Goal: Task Accomplishment & Management: Complete application form

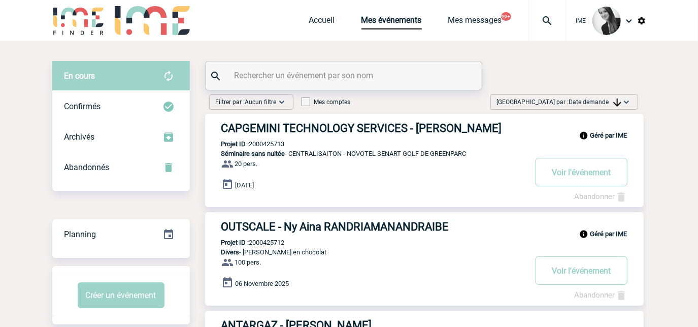
drag, startPoint x: 610, startPoint y: 100, endPoint x: 607, endPoint y: 117, distance: 16.9
click at [610, 102] on span "Date demande" at bounding box center [595, 101] width 52 height 7
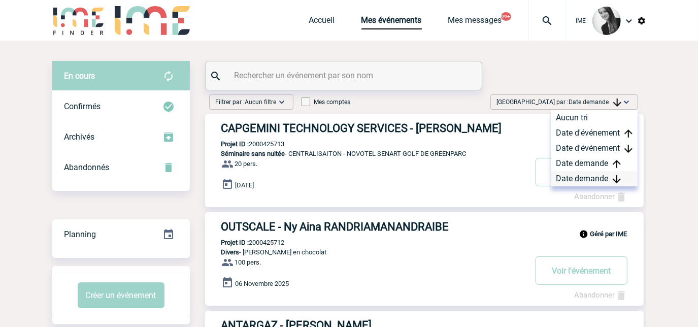
click at [590, 179] on div "Date demande" at bounding box center [594, 178] width 86 height 15
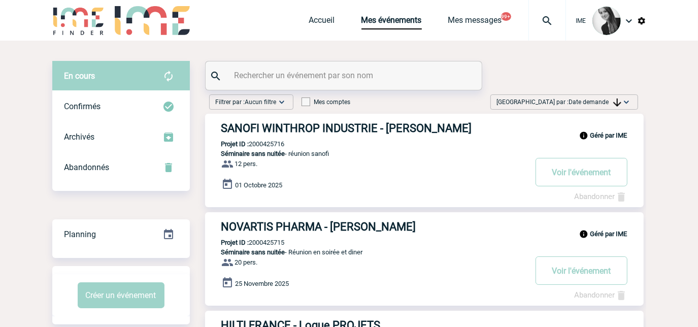
click at [593, 101] on span "Date demande" at bounding box center [595, 101] width 52 height 7
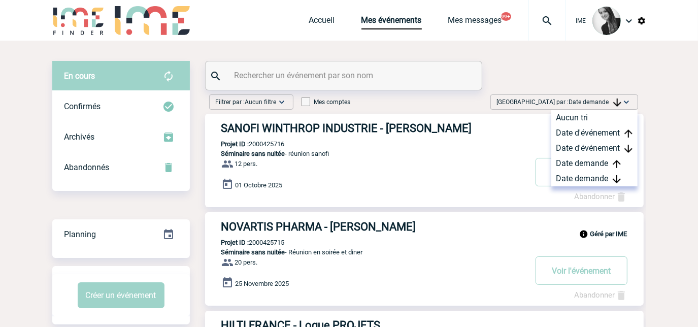
drag, startPoint x: 570, startPoint y: 181, endPoint x: 528, endPoint y: 187, distance: 43.1
click at [568, 181] on div "Date demande" at bounding box center [594, 178] width 86 height 15
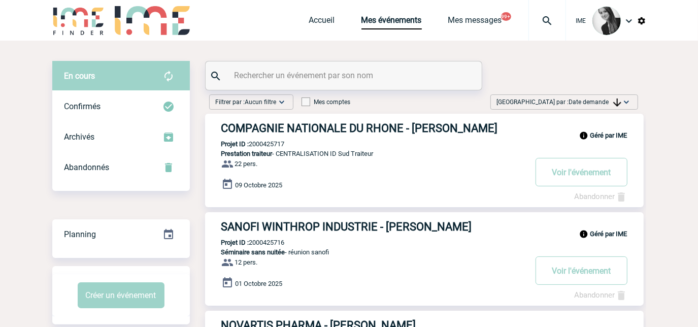
click at [621, 108] on div "[GEOGRAPHIC_DATA] par : Date demande Aucun tri Date d'événement Date d'événemen…" at bounding box center [564, 103] width 156 height 19
click at [610, 101] on span "Date demande" at bounding box center [595, 101] width 52 height 7
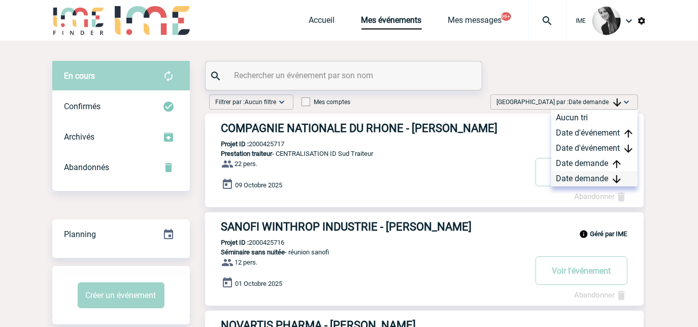
click at [585, 181] on div "Date demande" at bounding box center [594, 178] width 86 height 15
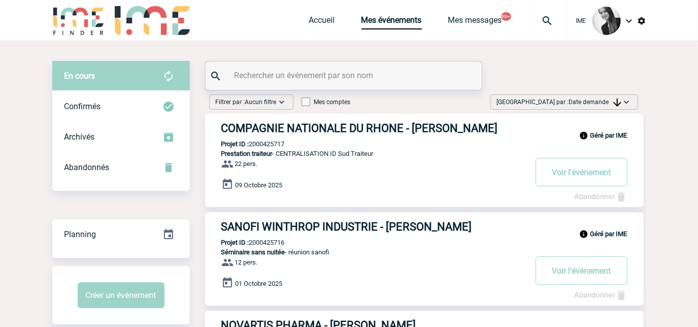
click at [603, 99] on span "Date demande" at bounding box center [595, 101] width 52 height 7
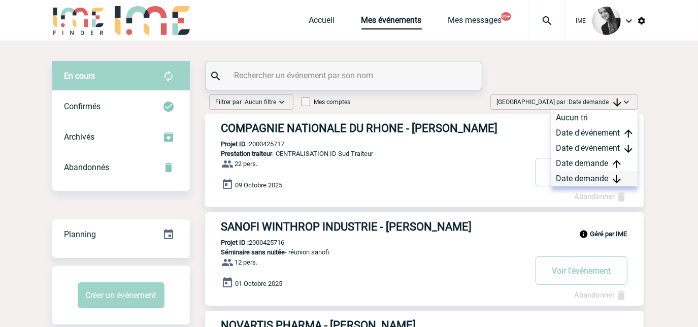
click at [602, 179] on div "Date demande" at bounding box center [594, 178] width 86 height 15
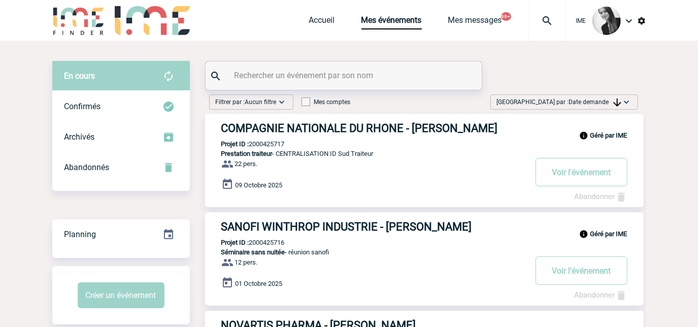
drag, startPoint x: 584, startPoint y: 100, endPoint x: 586, endPoint y: 161, distance: 60.4
click at [584, 100] on span "Date demande" at bounding box center [595, 101] width 52 height 7
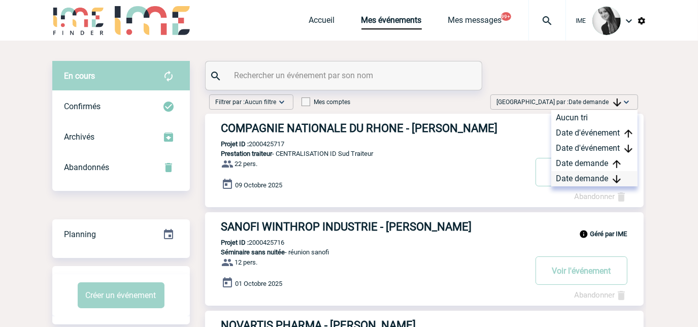
click at [579, 175] on div "Date demande" at bounding box center [594, 178] width 86 height 15
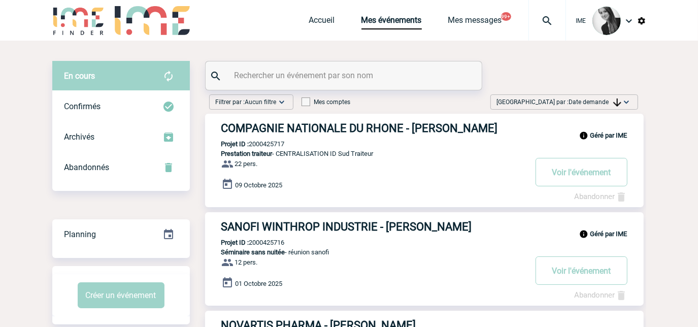
click at [621, 100] on img at bounding box center [626, 102] width 10 height 10
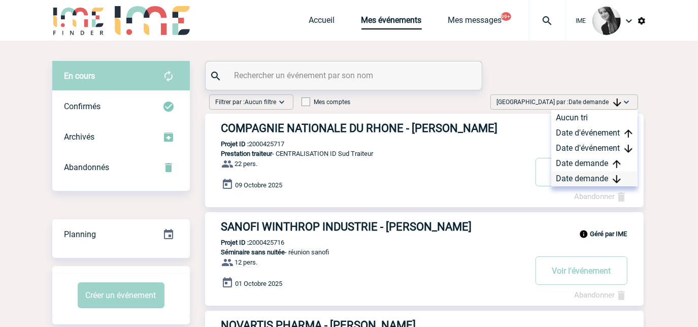
drag, startPoint x: 590, startPoint y: 177, endPoint x: 597, endPoint y: 174, distance: 7.3
click at [594, 175] on div "Date demande" at bounding box center [594, 178] width 86 height 15
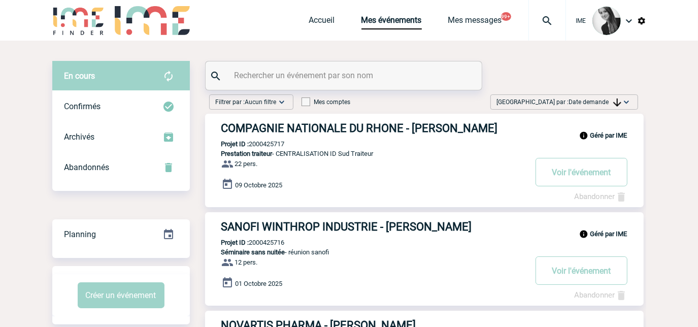
drag, startPoint x: 597, startPoint y: 174, endPoint x: 664, endPoint y: 242, distance: 95.5
click at [266, 73] on input "text" at bounding box center [345, 75] width 226 height 15
click at [563, 103] on span "Trier par : Date demande" at bounding box center [559, 102] width 124 height 10
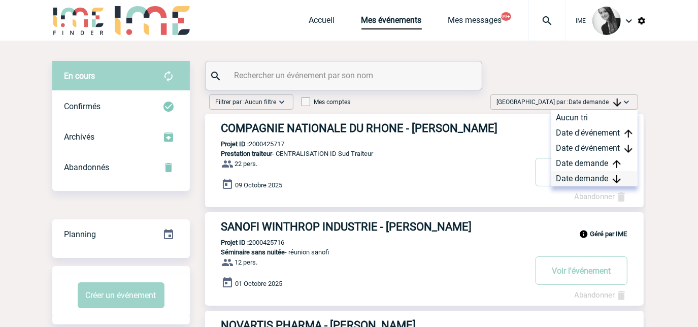
click at [608, 180] on div "Date demande" at bounding box center [594, 178] width 86 height 15
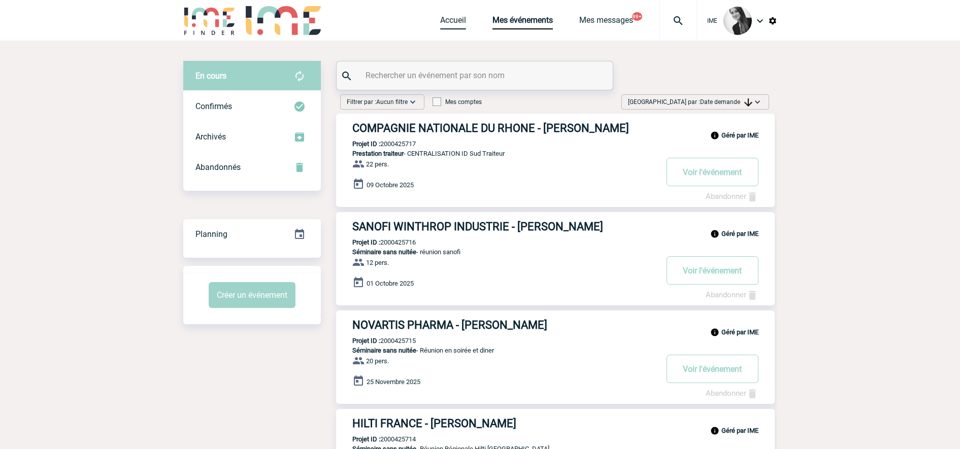
click at [446, 16] on link "Accueil" at bounding box center [453, 22] width 26 height 14
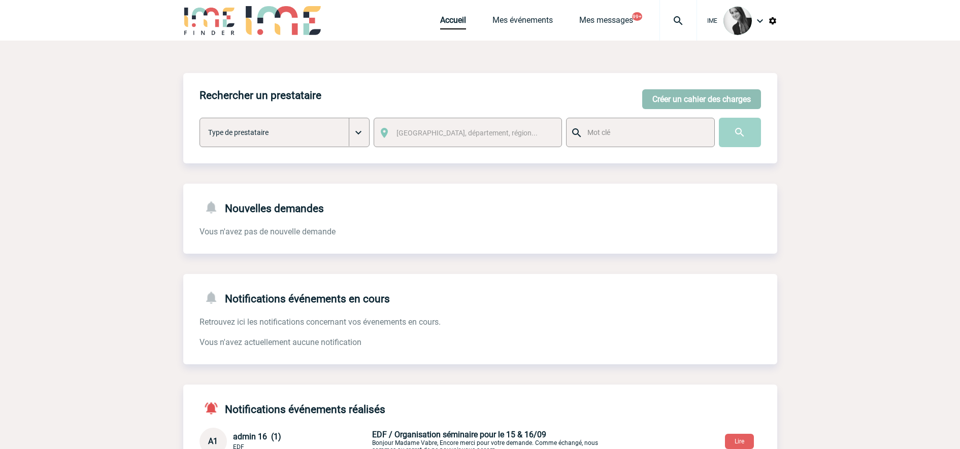
click at [706, 98] on button "Créer un cahier des charges" at bounding box center [701, 99] width 119 height 20
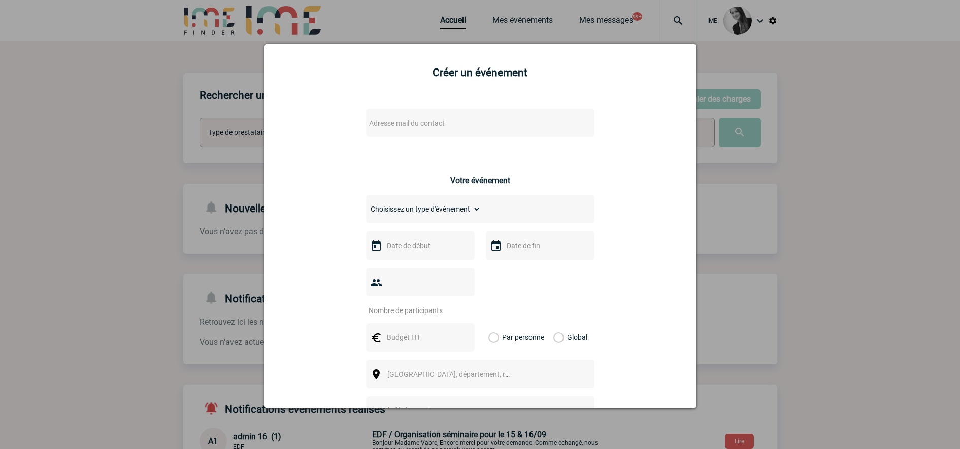
click at [453, 124] on span "Adresse mail du contact" at bounding box center [454, 123] width 178 height 14
type input "trafar"
click at [305, 218] on div "Adresse mail du contact Ce contact n'a pas d’entité active dans la plateforme V…" at bounding box center [480, 361] width 406 height 524
click at [139, 200] on div at bounding box center [480, 224] width 960 height 449
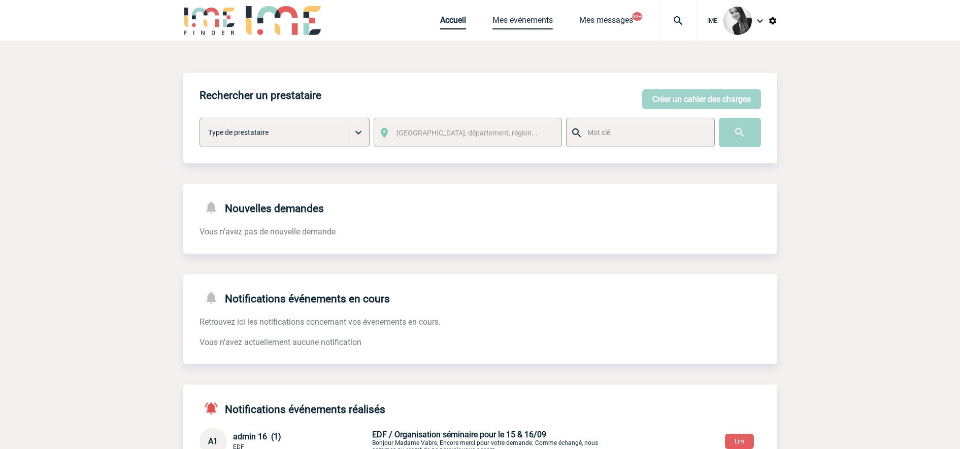
drag, startPoint x: 528, startPoint y: 15, endPoint x: 551, endPoint y: 36, distance: 31.6
click at [528, 15] on div "Accueil Mes événements Mes messages 99+ Projet, client Projet, client" at bounding box center [568, 20] width 257 height 41
click at [506, 16] on link "Mes événements" at bounding box center [522, 22] width 60 height 14
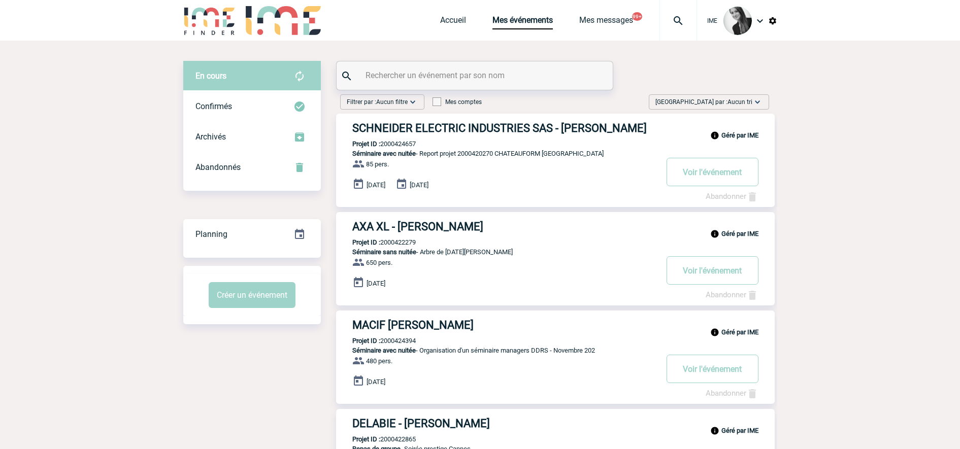
click at [751, 95] on div "[GEOGRAPHIC_DATA] par : Aucun tri Aucun tri Date d'événement Date d'événement D…" at bounding box center [709, 101] width 120 height 15
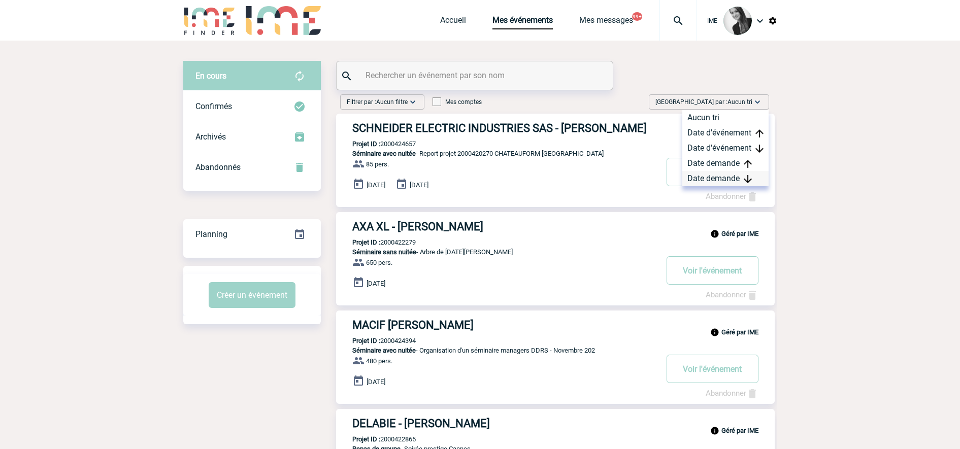
click at [720, 178] on div "Date demande" at bounding box center [725, 178] width 86 height 15
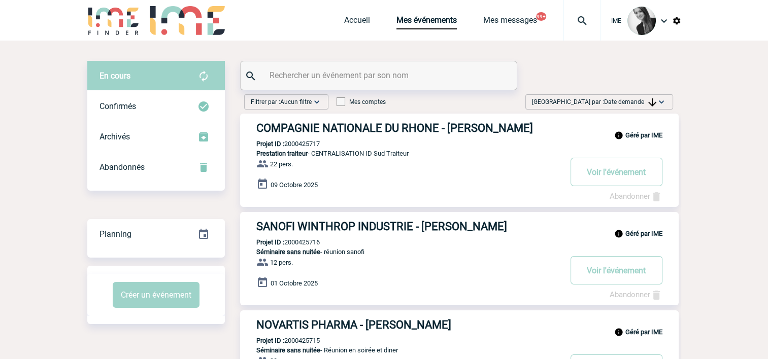
click at [630, 106] on span "Trier par : Date demande" at bounding box center [594, 102] width 124 height 10
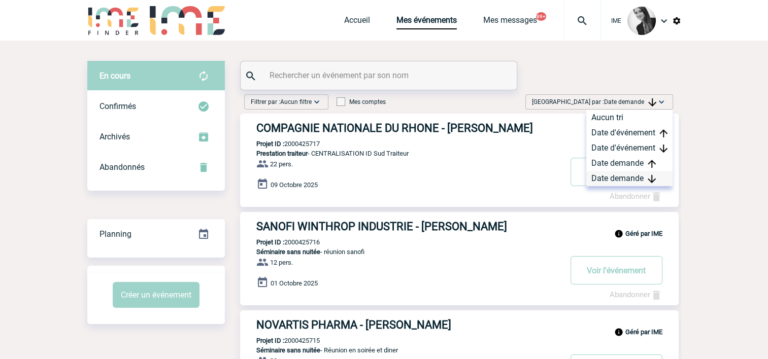
click at [615, 180] on div "Date demande" at bounding box center [629, 178] width 86 height 15
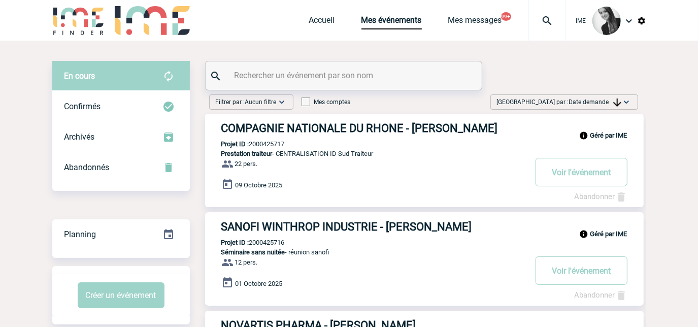
click at [618, 101] on img at bounding box center [617, 102] width 8 height 8
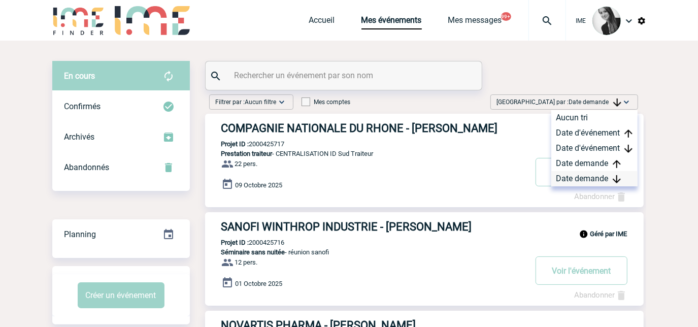
click at [598, 177] on div "Date demande" at bounding box center [594, 178] width 86 height 15
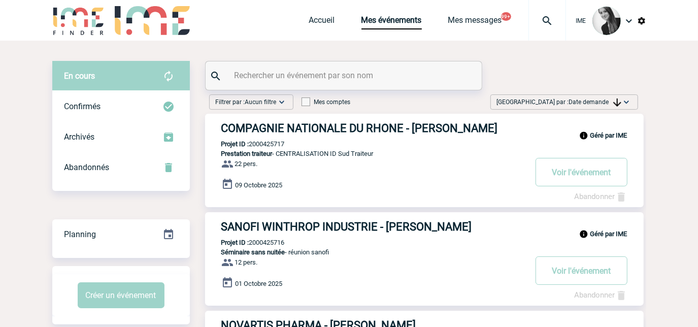
click at [614, 104] on img at bounding box center [617, 102] width 8 height 8
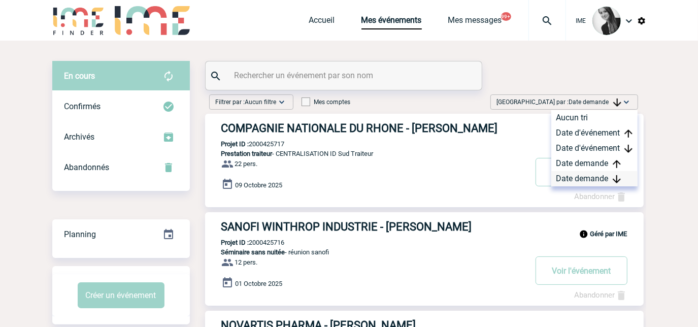
click at [595, 176] on div "Date demande" at bounding box center [594, 178] width 86 height 15
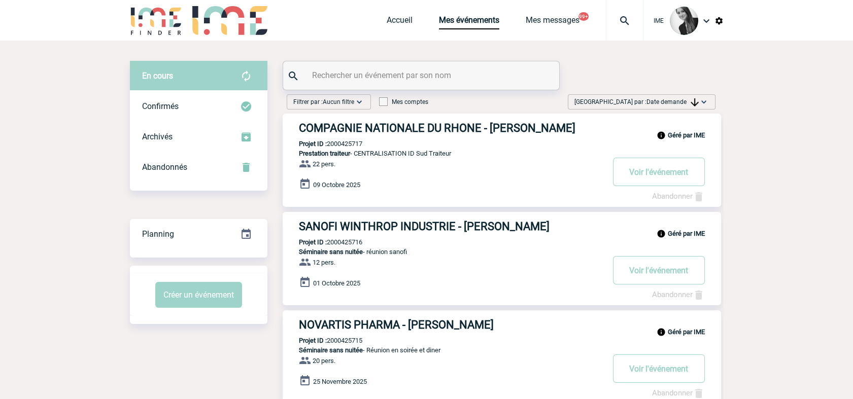
click at [692, 100] on img at bounding box center [695, 102] width 8 height 8
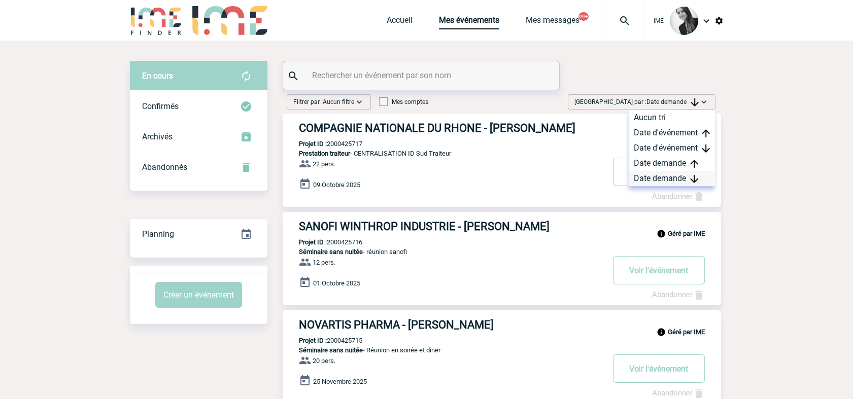
click at [662, 174] on div "Date demande" at bounding box center [672, 178] width 86 height 15
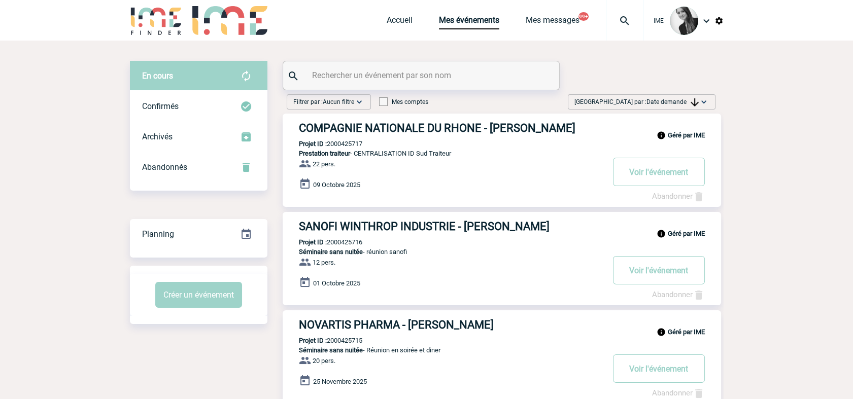
click at [675, 103] on span "Date demande" at bounding box center [673, 101] width 52 height 7
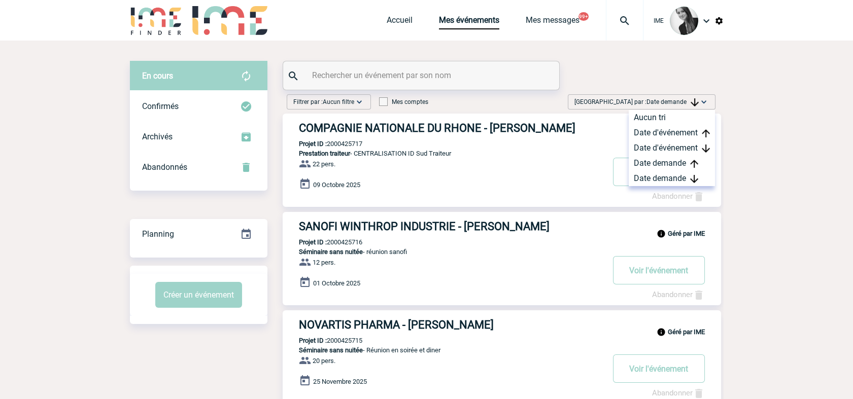
drag, startPoint x: 686, startPoint y: 178, endPoint x: 755, endPoint y: 97, distance: 106.2
click at [686, 178] on div "Date demande" at bounding box center [672, 178] width 86 height 15
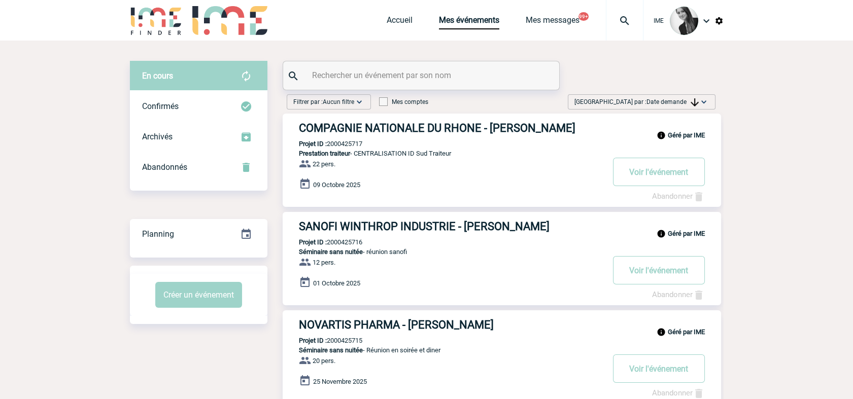
drag, startPoint x: 691, startPoint y: 95, endPoint x: 687, endPoint y: 107, distance: 12.8
click at [691, 97] on div "Trier par : Date demande Aucun tri Date d'événement Date d'événement Date deman…" at bounding box center [642, 101] width 148 height 15
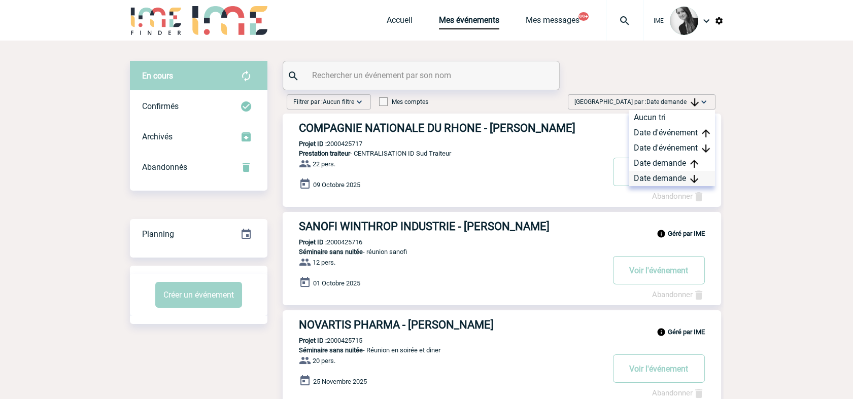
drag, startPoint x: 660, startPoint y: 182, endPoint x: 668, endPoint y: 172, distance: 13.0
click at [666, 176] on div "Date demande" at bounding box center [672, 178] width 86 height 15
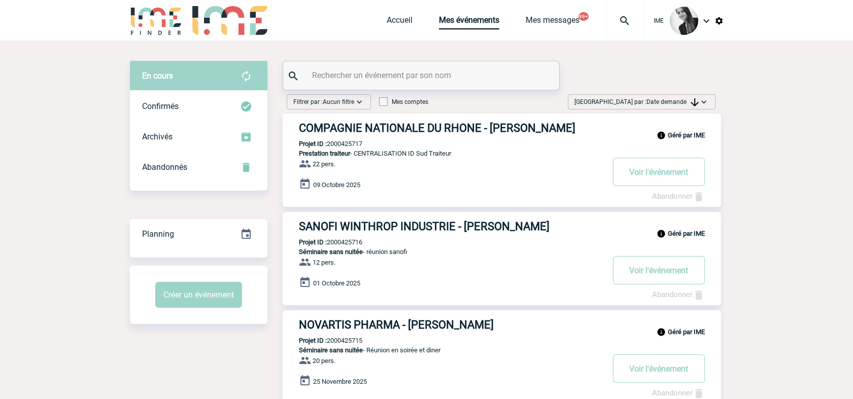
drag, startPoint x: 668, startPoint y: 105, endPoint x: 664, endPoint y: 129, distance: 24.3
click at [668, 105] on span "Date demande" at bounding box center [673, 101] width 52 height 7
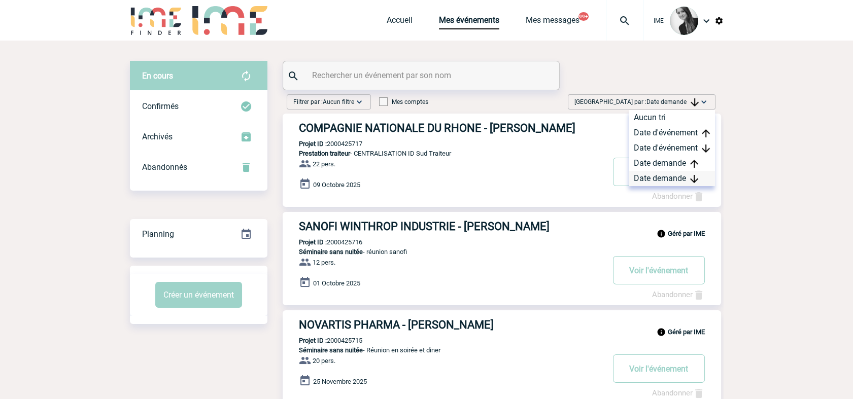
click at [646, 178] on div "Date demande" at bounding box center [672, 178] width 86 height 15
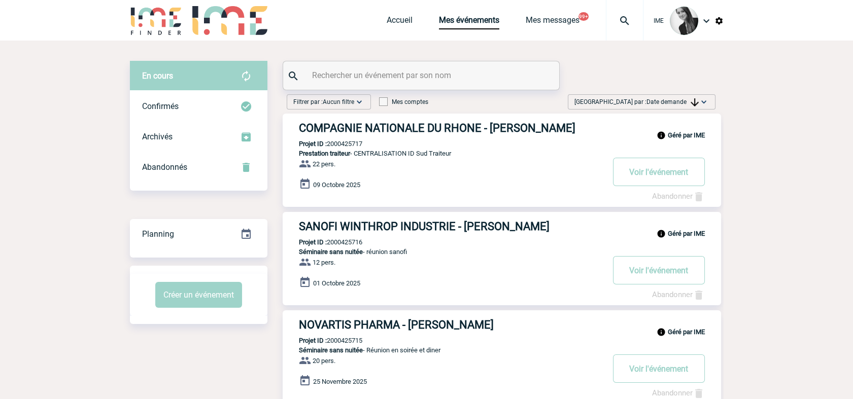
click at [673, 103] on span "Date demande" at bounding box center [673, 101] width 52 height 7
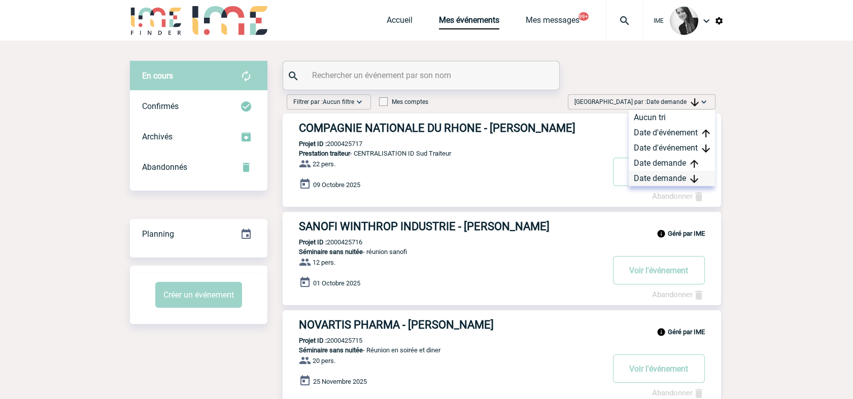
click at [656, 178] on div "Date demande" at bounding box center [672, 178] width 86 height 15
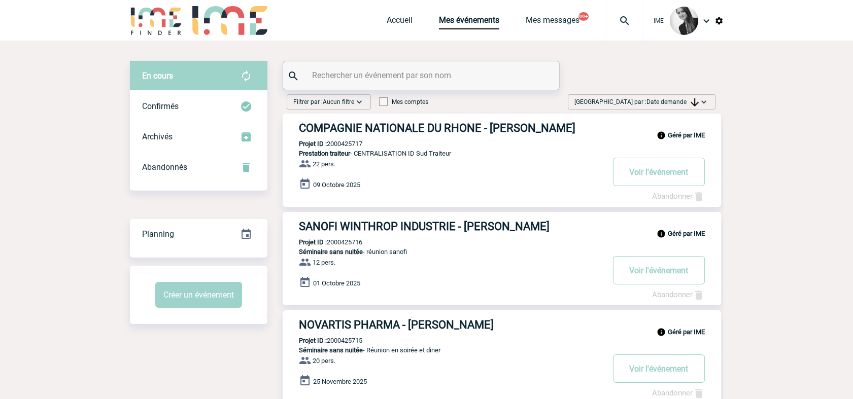
click at [665, 101] on span "Date demande" at bounding box center [673, 101] width 52 height 7
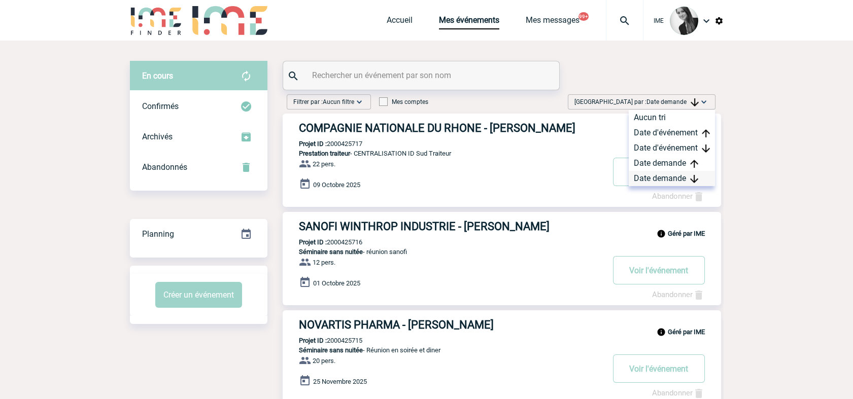
click at [650, 173] on div "Date demande" at bounding box center [672, 178] width 86 height 15
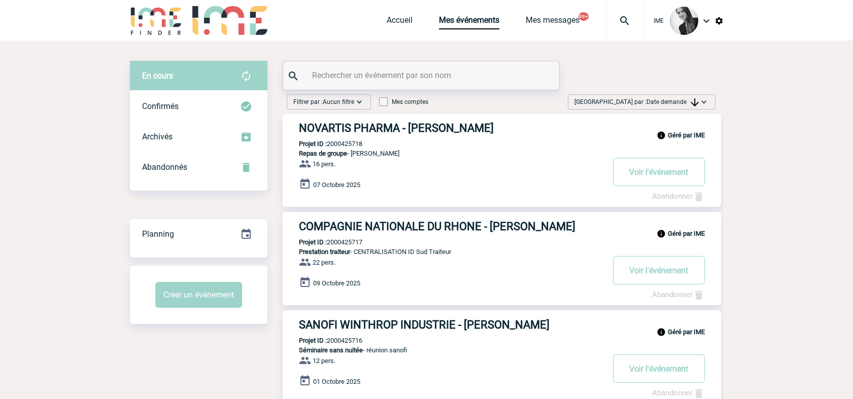
drag, startPoint x: 686, startPoint y: 99, endPoint x: 687, endPoint y: 174, distance: 74.6
click at [689, 101] on span "Date demande" at bounding box center [673, 101] width 52 height 7
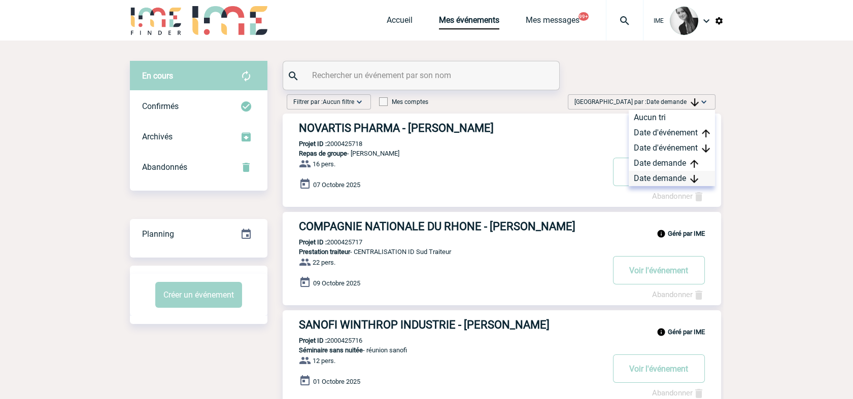
click at [681, 179] on div "Date demande" at bounding box center [672, 178] width 86 height 15
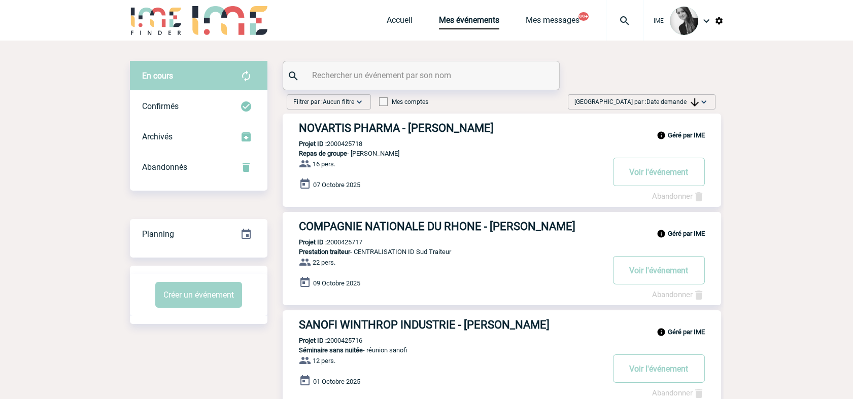
drag, startPoint x: 664, startPoint y: 101, endPoint x: 664, endPoint y: 117, distance: 15.7
click at [664, 101] on span "Date demande" at bounding box center [673, 101] width 52 height 7
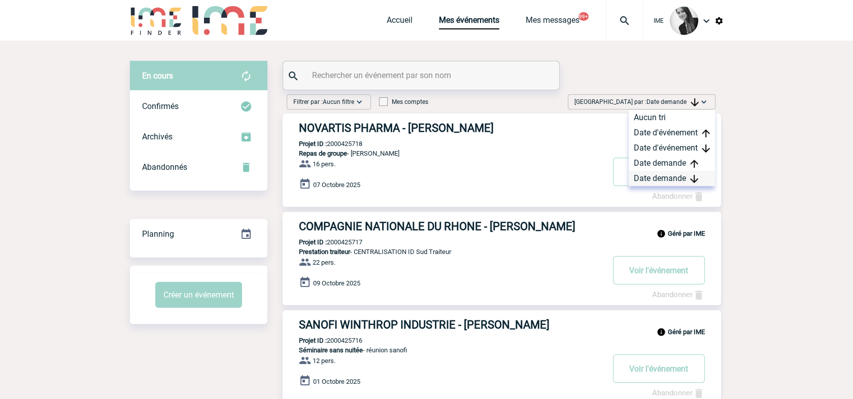
drag, startPoint x: 656, startPoint y: 180, endPoint x: 729, endPoint y: 128, distance: 90.3
click at [656, 180] on div "Date demande" at bounding box center [672, 178] width 86 height 15
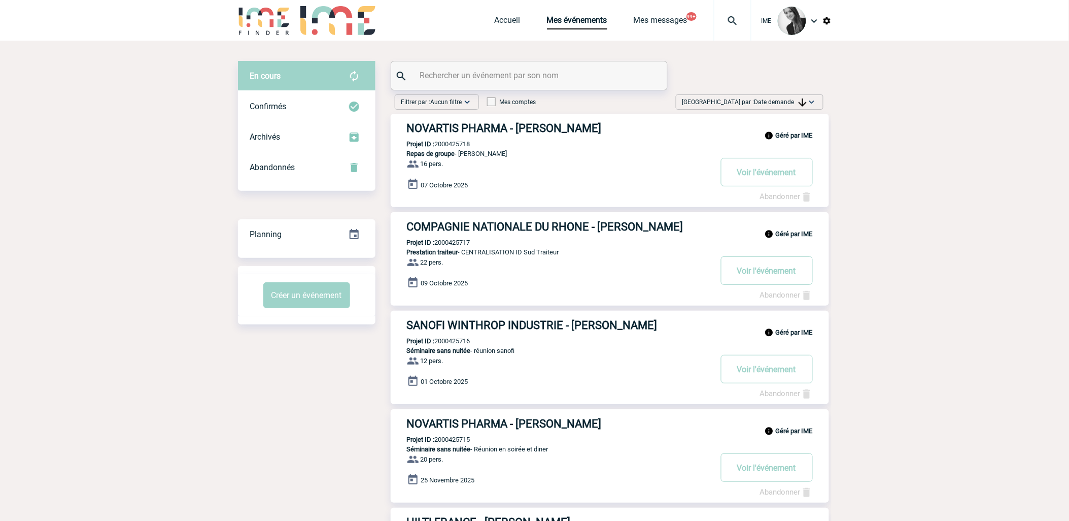
click at [803, 100] on img at bounding box center [803, 102] width 8 height 8
click at [775, 176] on div "Date demande" at bounding box center [780, 178] width 86 height 15
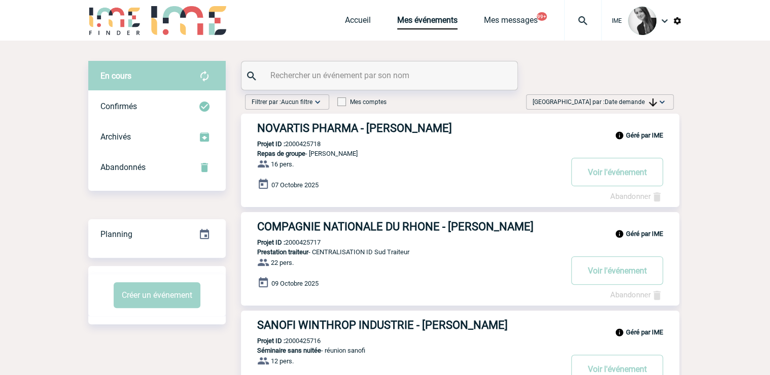
click at [620, 98] on span "Date demande" at bounding box center [631, 101] width 52 height 7
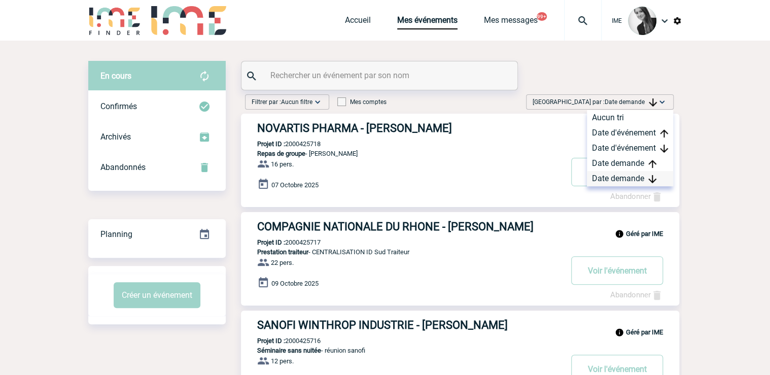
click at [615, 175] on div "Date demande" at bounding box center [630, 178] width 86 height 15
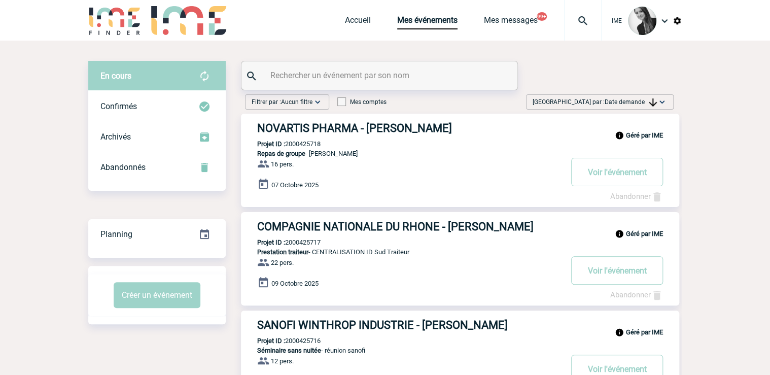
drag, startPoint x: 635, startPoint y: 101, endPoint x: 642, endPoint y: 128, distance: 28.0
click at [635, 101] on span "Date demande" at bounding box center [631, 101] width 52 height 7
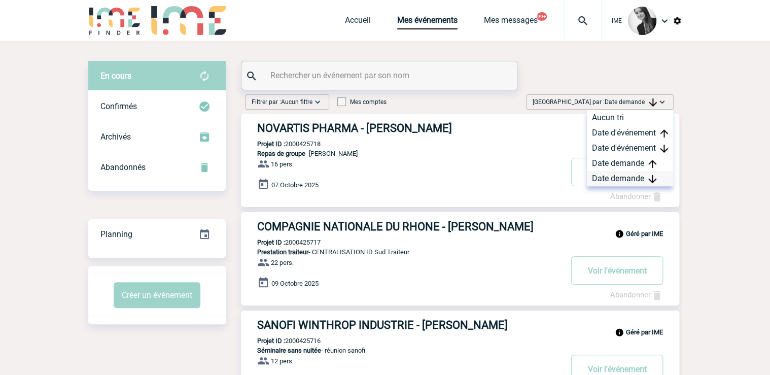
click at [621, 174] on div "Date demande" at bounding box center [630, 178] width 86 height 15
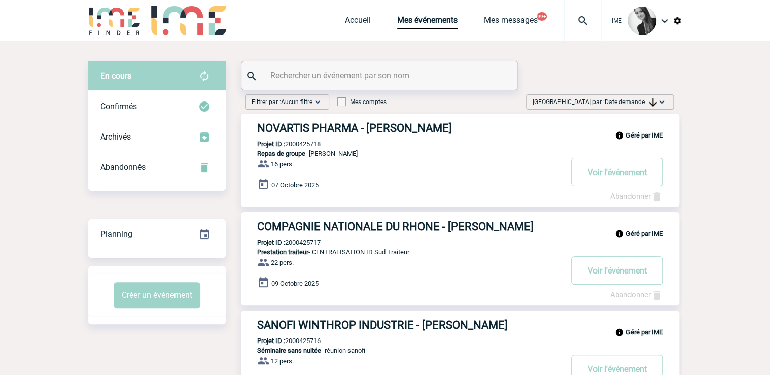
click at [627, 103] on span "Date demande" at bounding box center [631, 101] width 52 height 7
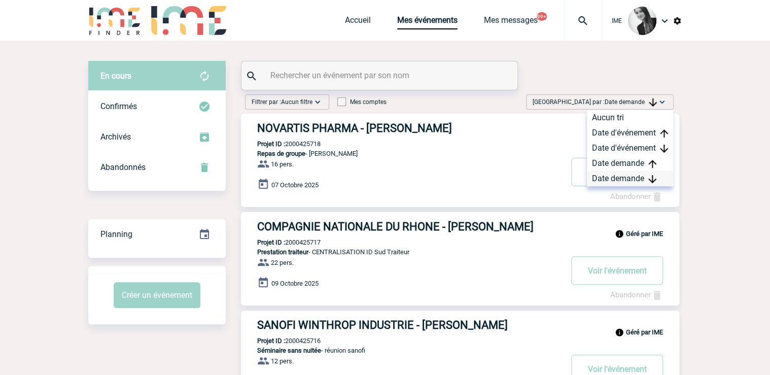
click at [607, 175] on div "Date demande" at bounding box center [630, 178] width 86 height 15
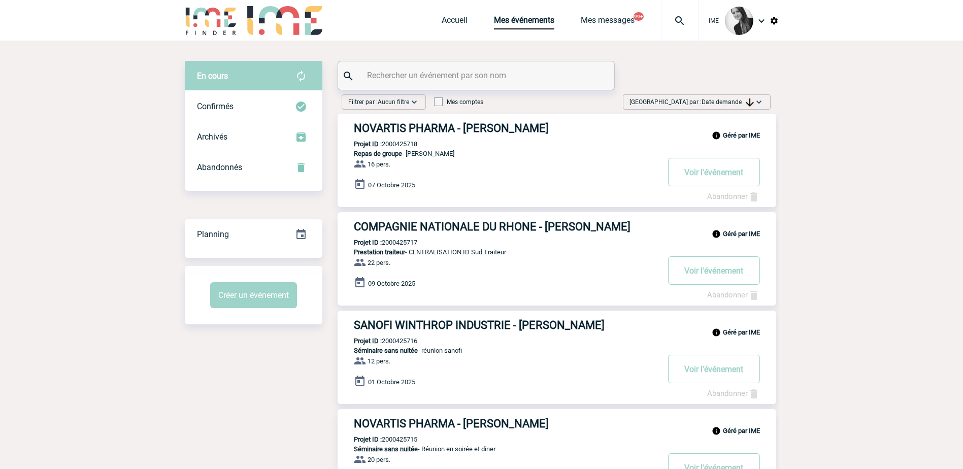
drag, startPoint x: 867, startPoint y: 265, endPoint x: 851, endPoint y: 291, distance: 30.8
drag, startPoint x: 729, startPoint y: 100, endPoint x: 733, endPoint y: 124, distance: 24.8
click at [730, 103] on span "Date demande" at bounding box center [727, 101] width 52 height 7
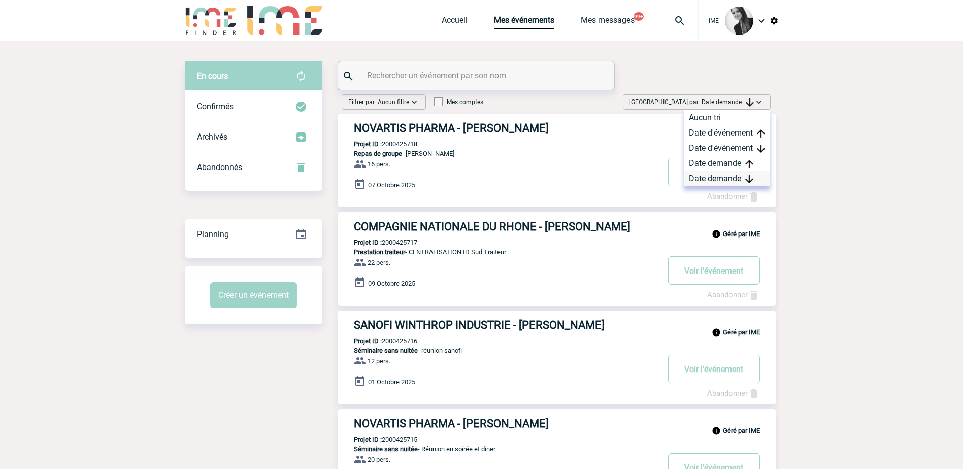
click at [725, 179] on div "Date demande" at bounding box center [727, 178] width 86 height 15
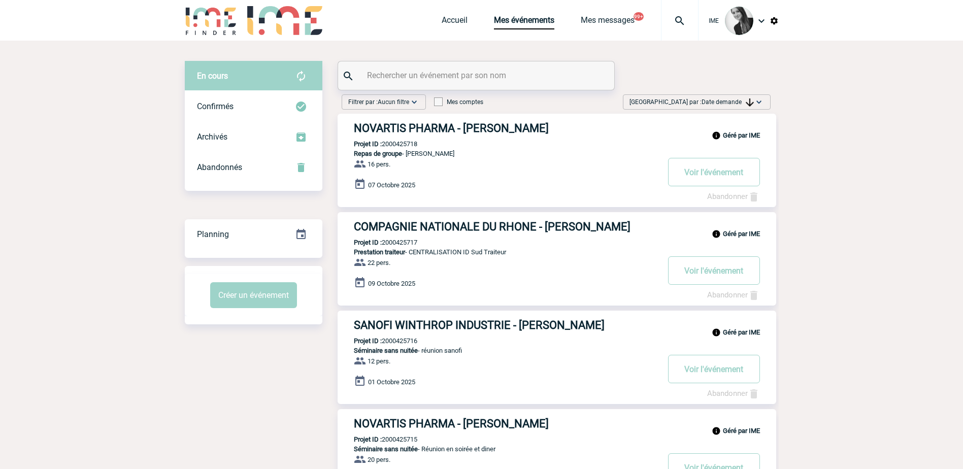
click at [753, 107] on div "Trier par : Date demande Aucun tri Date d'événement Date d'événement Date deman…" at bounding box center [697, 101] width 148 height 15
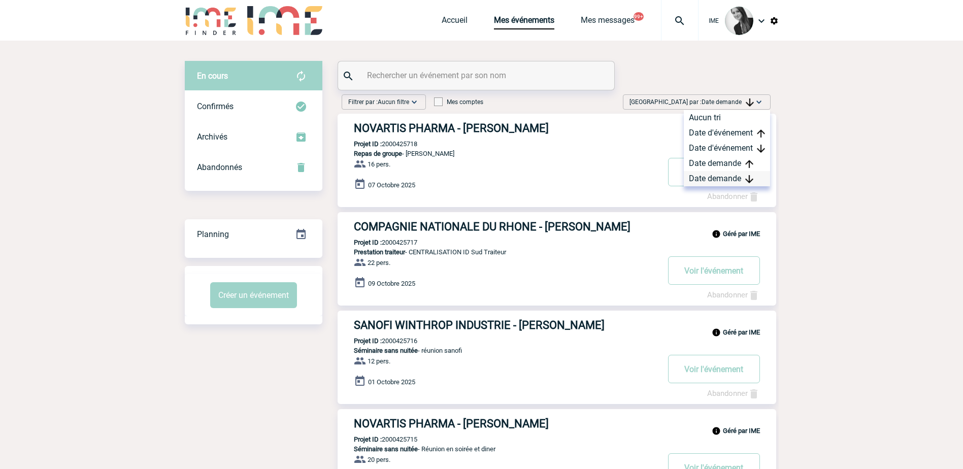
click at [731, 181] on div "Date demande" at bounding box center [727, 178] width 86 height 15
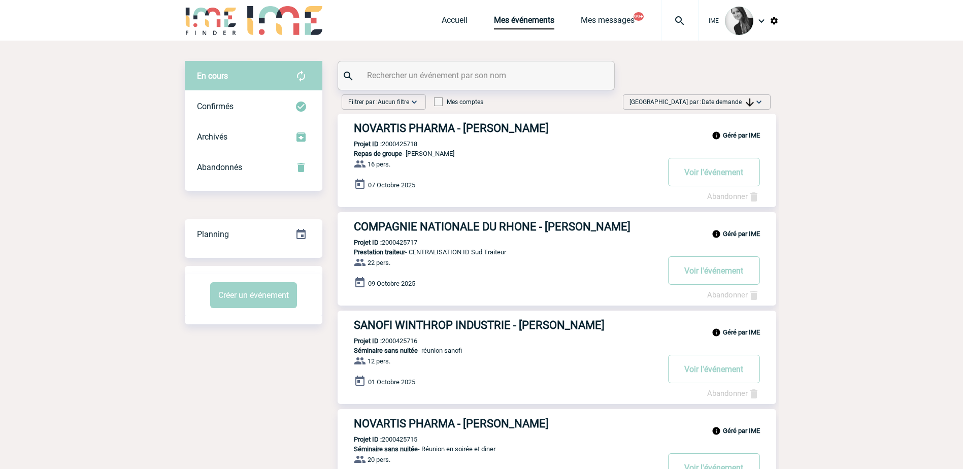
drag, startPoint x: 787, startPoint y: 243, endPoint x: 865, endPoint y: 267, distance: 82.3
click at [738, 105] on span "Date demande" at bounding box center [727, 101] width 52 height 7
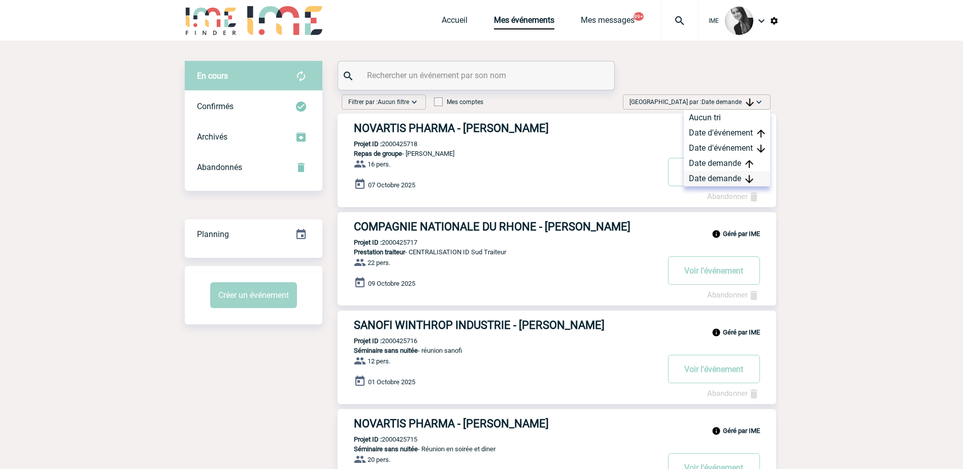
click at [729, 179] on div "Date demande" at bounding box center [727, 178] width 86 height 15
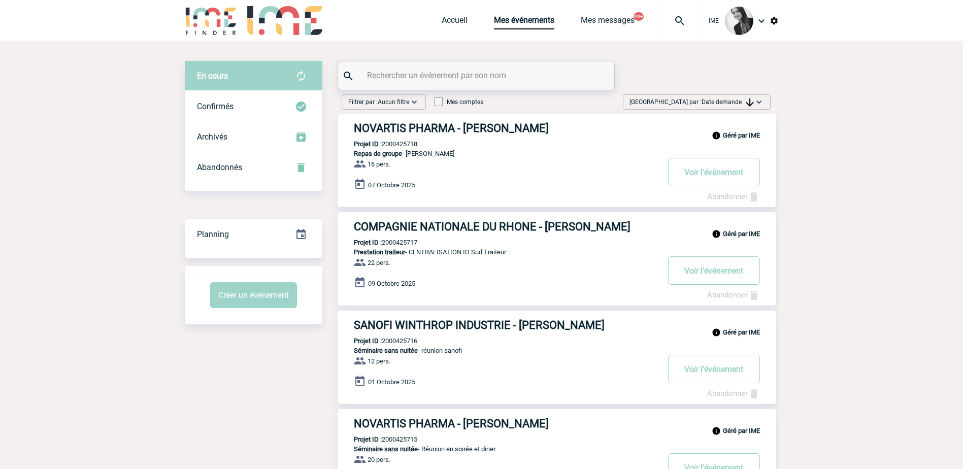
click at [758, 99] on img at bounding box center [759, 102] width 10 height 10
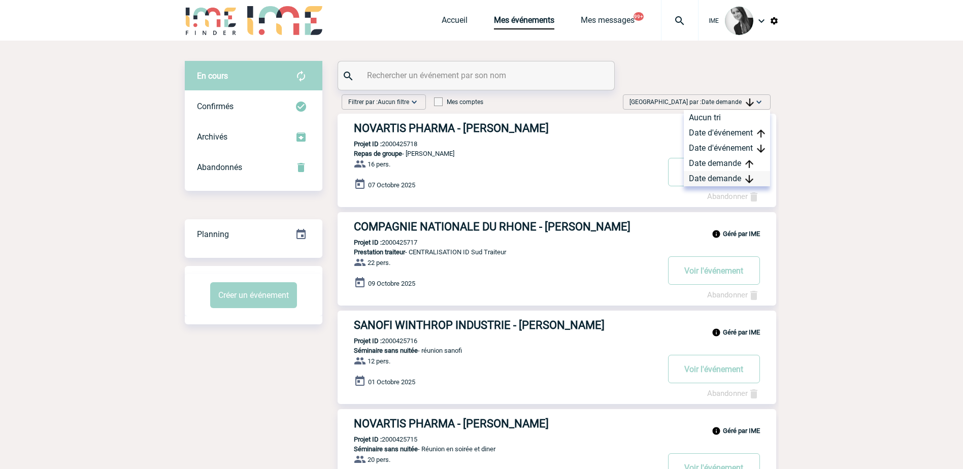
click at [723, 179] on div "Date demande" at bounding box center [727, 178] width 86 height 15
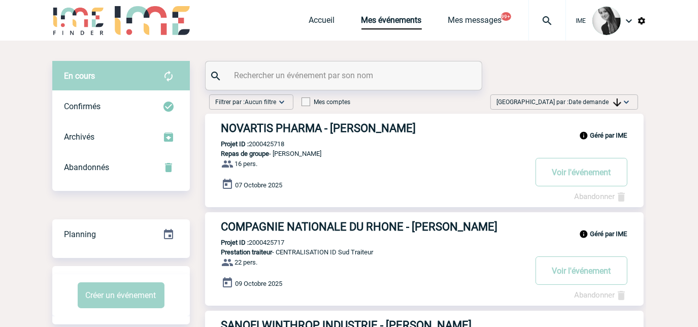
drag, startPoint x: 576, startPoint y: 101, endPoint x: 581, endPoint y: 120, distance: 19.8
click at [576, 101] on span "Date demande" at bounding box center [595, 101] width 52 height 7
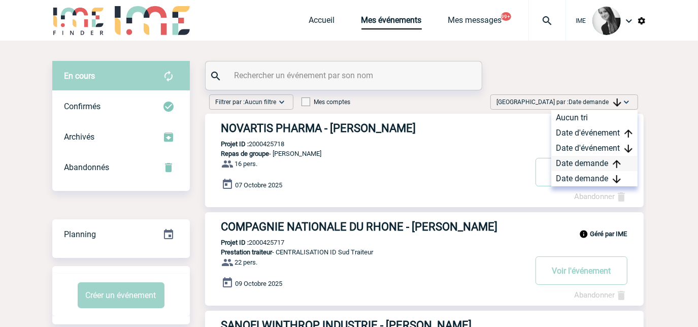
drag, startPoint x: 589, startPoint y: 175, endPoint x: 622, endPoint y: 169, distance: 34.0
click at [590, 175] on div "Date demande" at bounding box center [594, 178] width 86 height 15
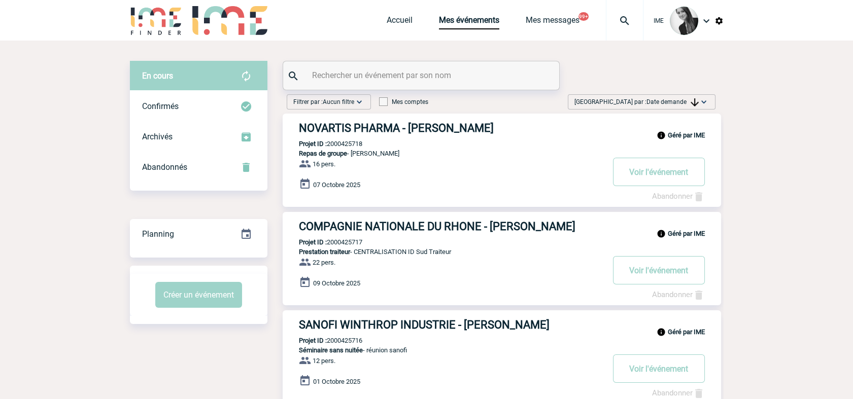
click at [687, 105] on span "Trier par : Date demande" at bounding box center [636, 102] width 124 height 10
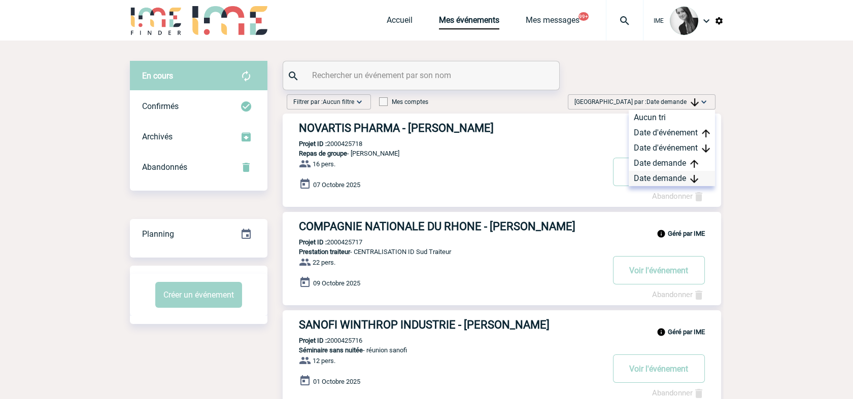
click at [672, 181] on div "Date demande" at bounding box center [672, 178] width 86 height 15
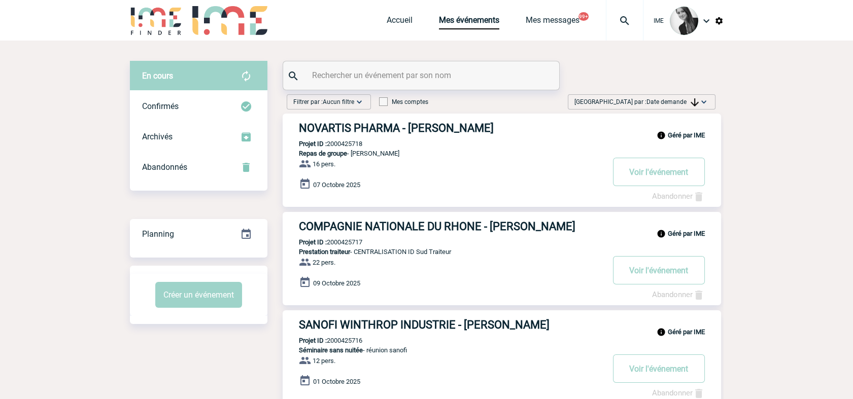
click at [682, 104] on span "Date demande" at bounding box center [673, 101] width 52 height 7
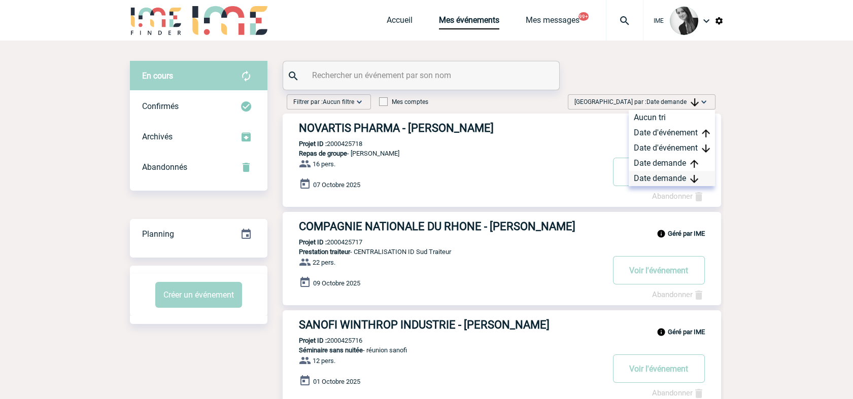
click at [680, 176] on div "Date demande" at bounding box center [672, 178] width 86 height 15
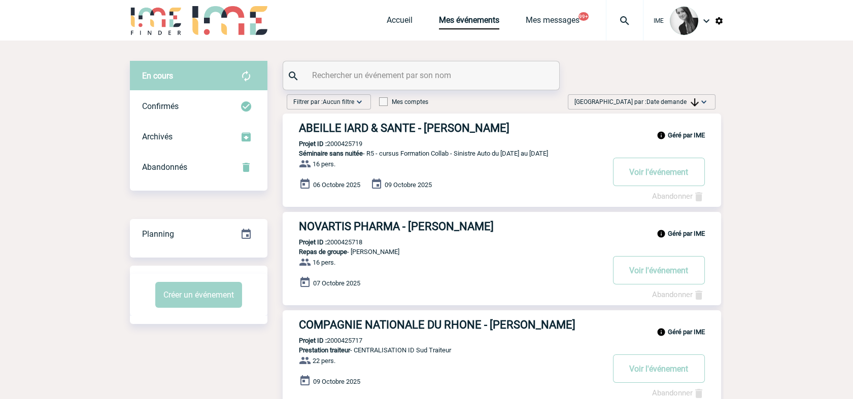
drag, startPoint x: 690, startPoint y: 96, endPoint x: 690, endPoint y: 105, distance: 8.1
click at [690, 97] on span "Trier par : Date demande" at bounding box center [636, 102] width 124 height 10
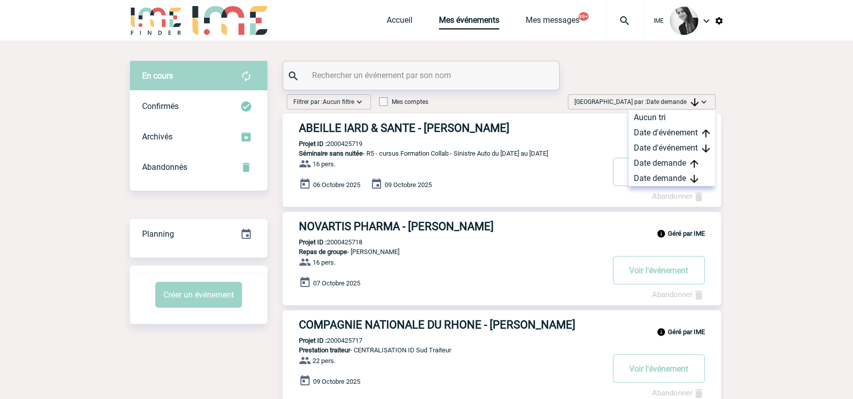
drag, startPoint x: 668, startPoint y: 191, endPoint x: 682, endPoint y: 181, distance: 17.1
click at [669, 191] on div "Abandonner" at bounding box center [678, 197] width 53 height 12
click at [682, 181] on div "Date demande" at bounding box center [672, 178] width 86 height 15
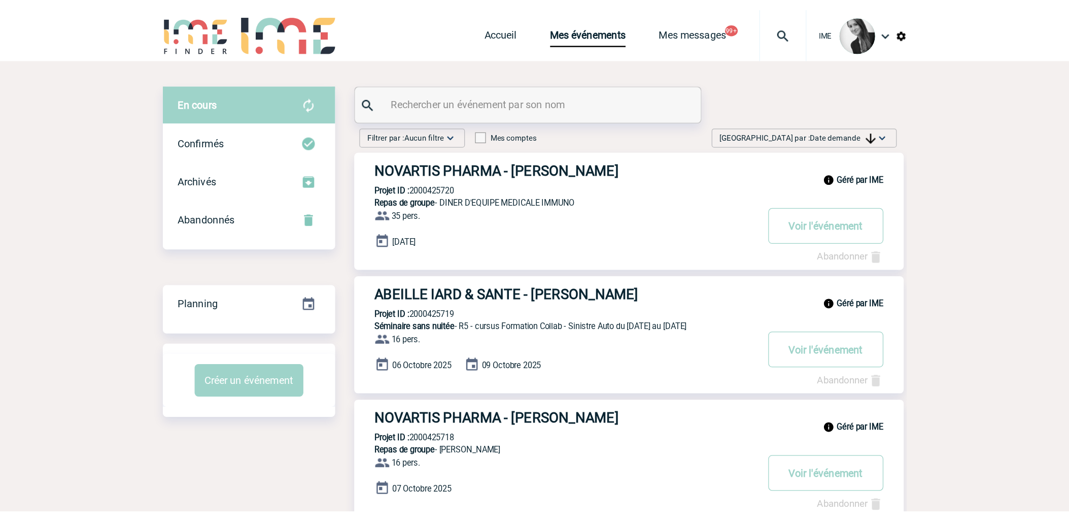
scroll to position [56, 0]
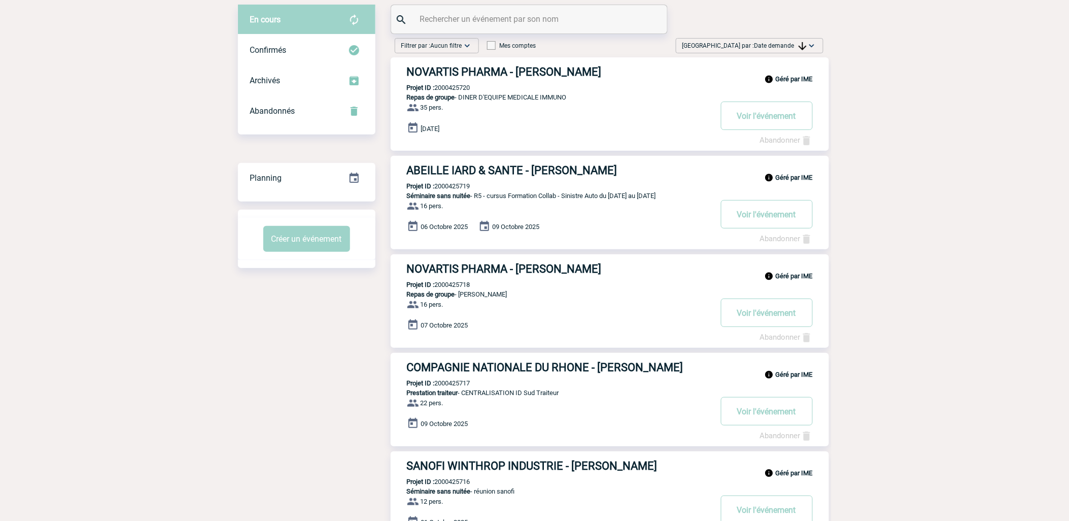
click at [740, 44] on span "Trier par : Date demande" at bounding box center [745, 46] width 124 height 10
click at [764, 122] on div "Date demande" at bounding box center [780, 122] width 86 height 15
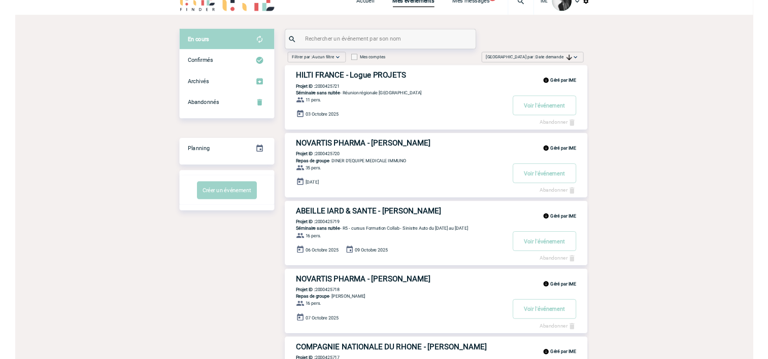
scroll to position [0, 0]
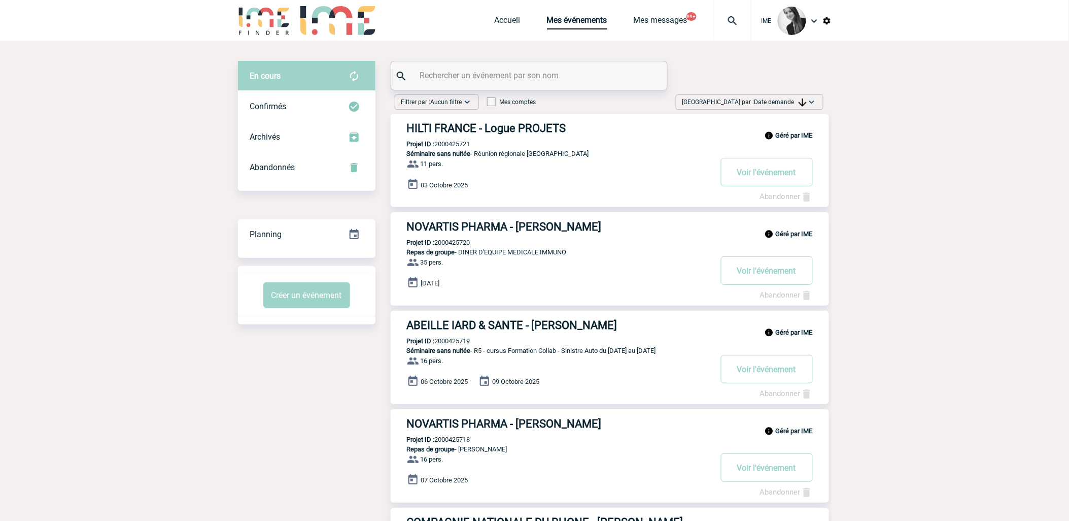
click at [792, 99] on span "Date demande" at bounding box center [781, 101] width 52 height 7
click at [795, 181] on div "Date demande" at bounding box center [780, 178] width 86 height 15
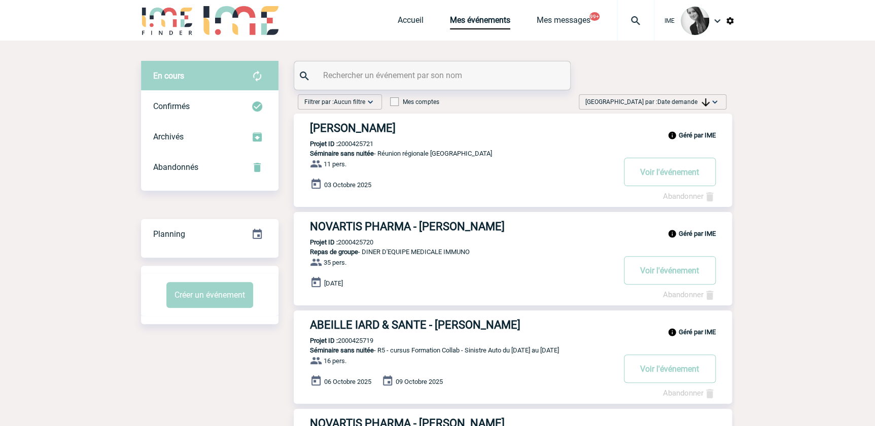
click at [685, 109] on div "Trier par : Date demande Aucun tri Date d'événement Date d'événement Date deman…" at bounding box center [653, 101] width 148 height 15
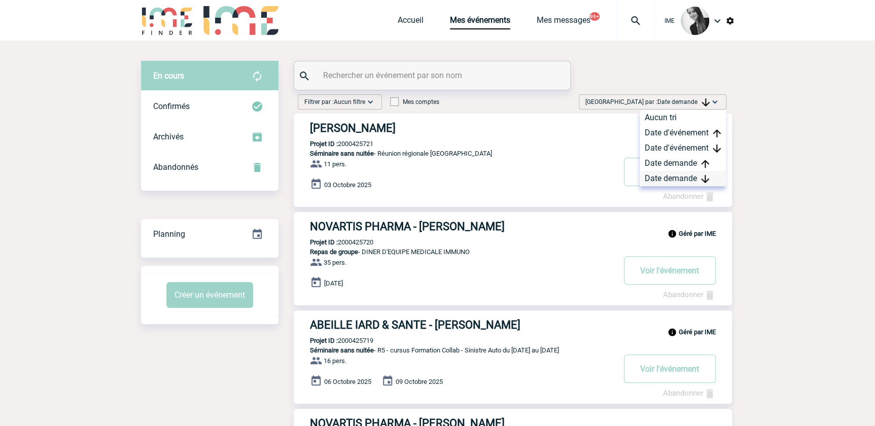
click at [661, 178] on div "Date demande" at bounding box center [683, 178] width 86 height 15
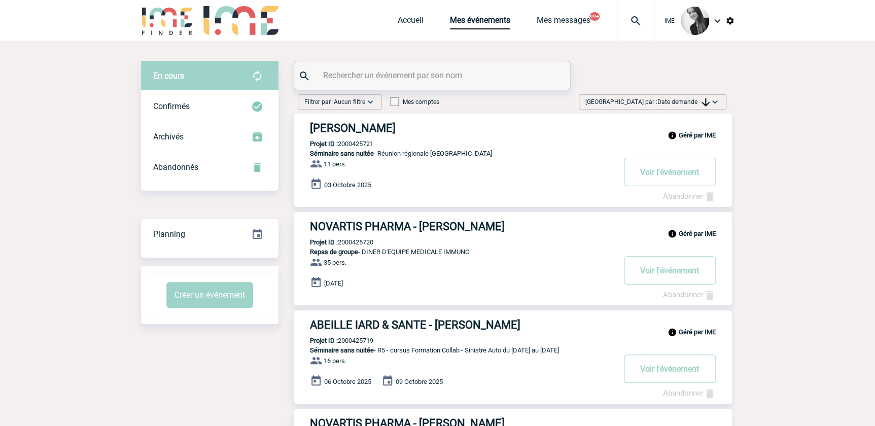
drag, startPoint x: 669, startPoint y: 97, endPoint x: 675, endPoint y: 168, distance: 71.3
click at [671, 100] on span "Trier par : Date demande" at bounding box center [648, 102] width 124 height 10
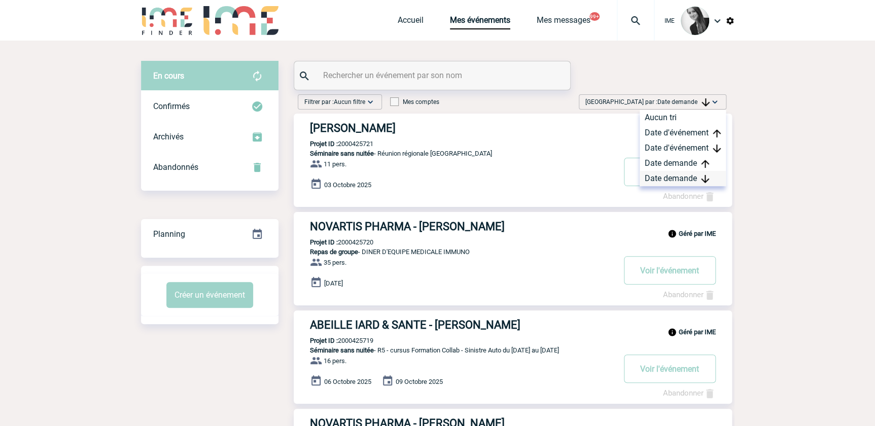
click at [671, 175] on div "Date demande" at bounding box center [683, 178] width 86 height 15
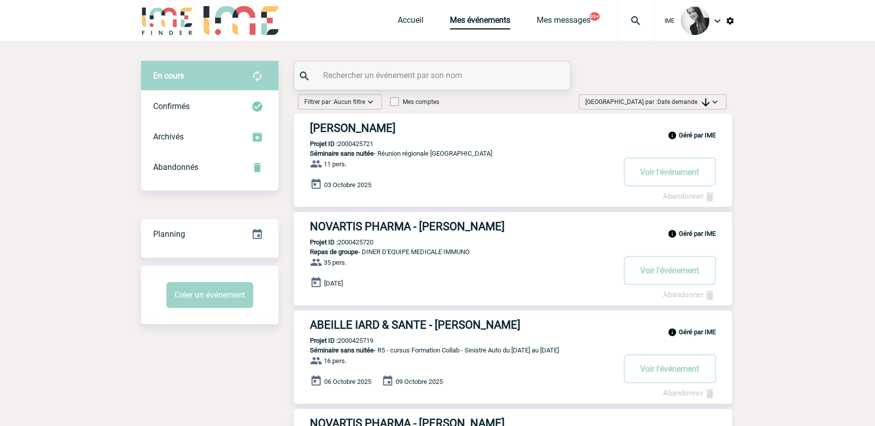
drag, startPoint x: 700, startPoint y: 103, endPoint x: 676, endPoint y: 152, distance: 55.2
click at [699, 105] on span "Date demande" at bounding box center [684, 101] width 52 height 7
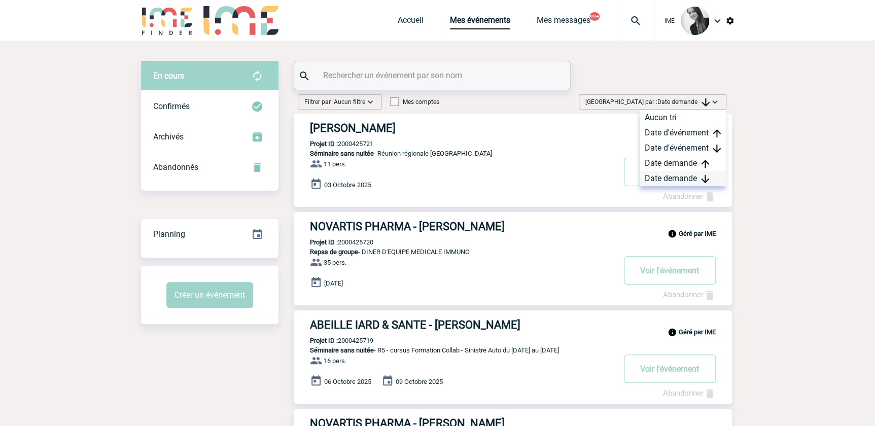
click at [665, 182] on div "Date demande" at bounding box center [683, 178] width 86 height 15
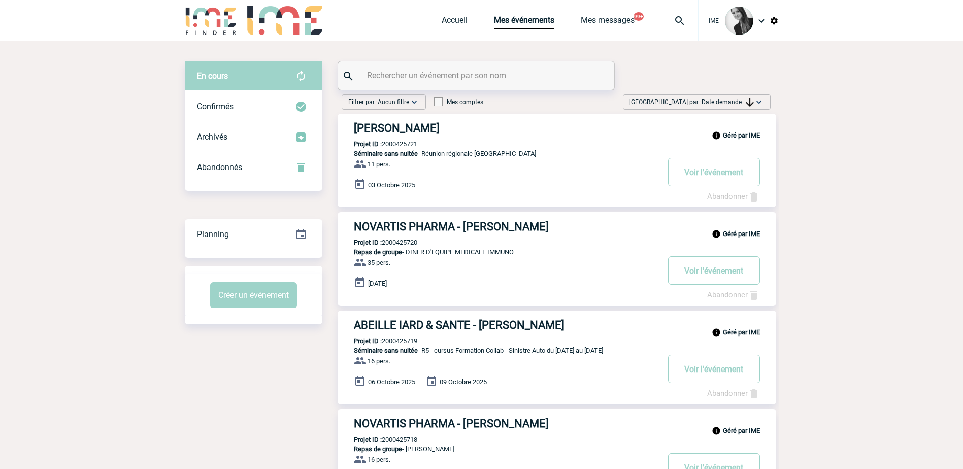
drag, startPoint x: 749, startPoint y: 109, endPoint x: 733, endPoint y: 143, distance: 37.3
click at [748, 109] on div "Trier par : Date demande Aucun tri Date d'événement Date d'événement Date deman…" at bounding box center [697, 101] width 148 height 15
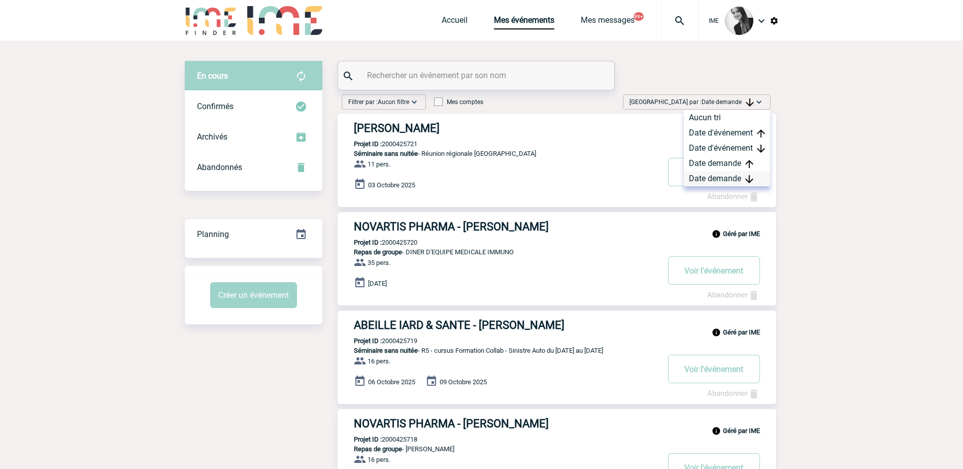
click at [723, 176] on div "Date demande" at bounding box center [727, 178] width 86 height 15
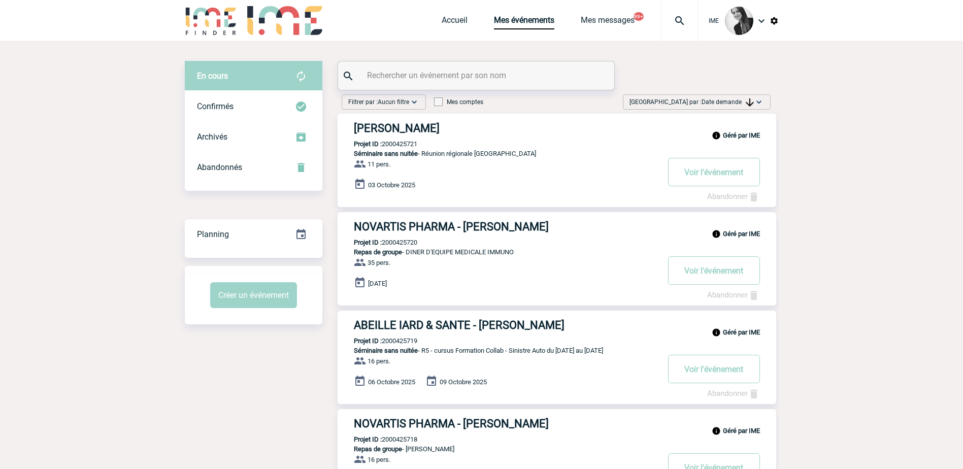
drag, startPoint x: 763, startPoint y: 95, endPoint x: 762, endPoint y: 101, distance: 5.6
click at [763, 98] on div "Trier par : Date demande Aucun tri Date d'événement Date d'événement Date deman…" at bounding box center [697, 101] width 148 height 15
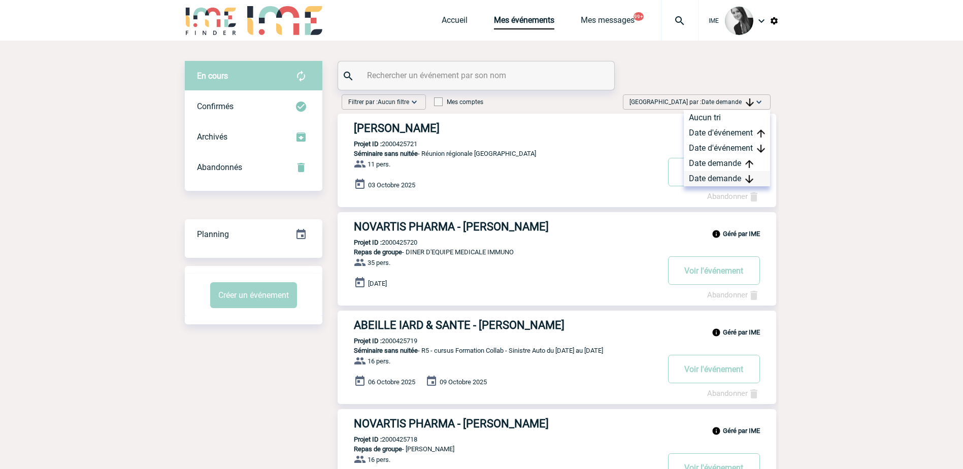
drag, startPoint x: 762, startPoint y: 101, endPoint x: 726, endPoint y: 178, distance: 85.1
click at [726, 178] on div "Date demande" at bounding box center [727, 178] width 86 height 15
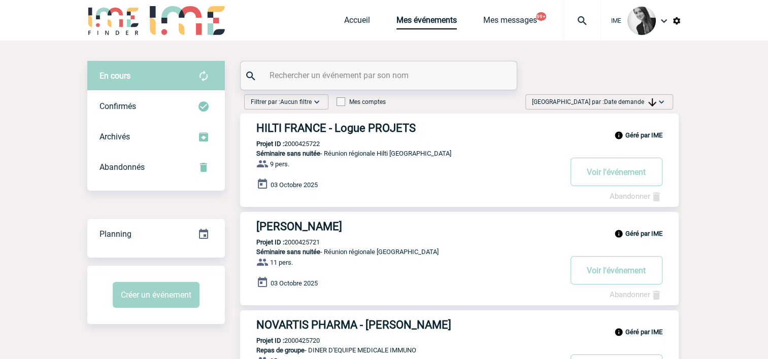
click at [612, 99] on span "Date demande" at bounding box center [630, 101] width 52 height 7
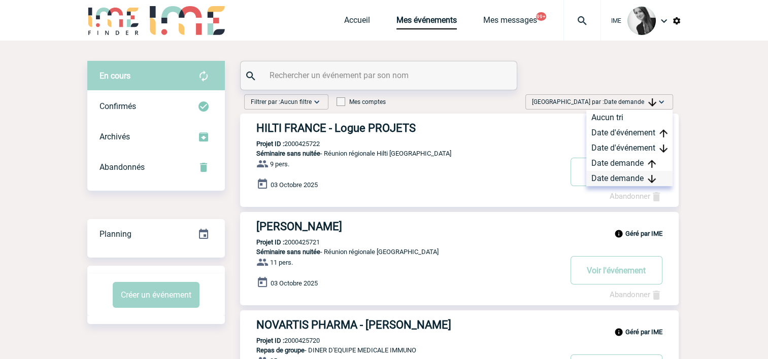
drag, startPoint x: 612, startPoint y: 99, endPoint x: 613, endPoint y: 181, distance: 81.7
click at [613, 181] on div "Date demande" at bounding box center [629, 178] width 86 height 15
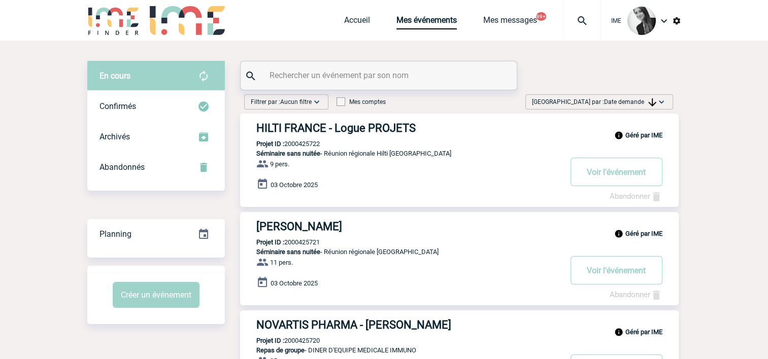
drag, startPoint x: 625, startPoint y: 96, endPoint x: 627, endPoint y: 118, distance: 21.9
click at [625, 96] on div "Trier par : Date demande Aucun tri Date d'événement Date d'événement Date deman…" at bounding box center [599, 101] width 148 height 15
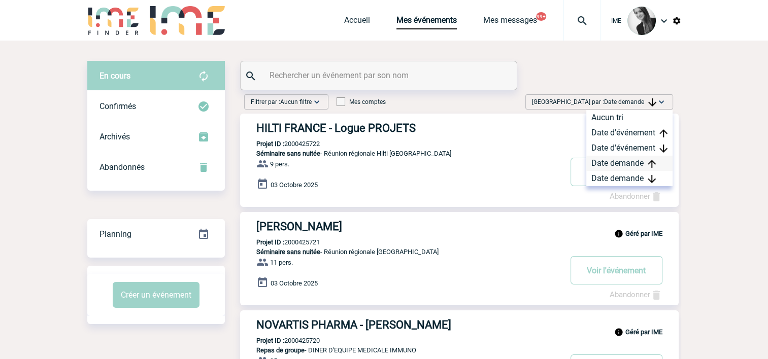
drag, startPoint x: 620, startPoint y: 178, endPoint x: 633, endPoint y: 169, distance: 15.8
click at [619, 178] on div "Date demande" at bounding box center [629, 178] width 86 height 15
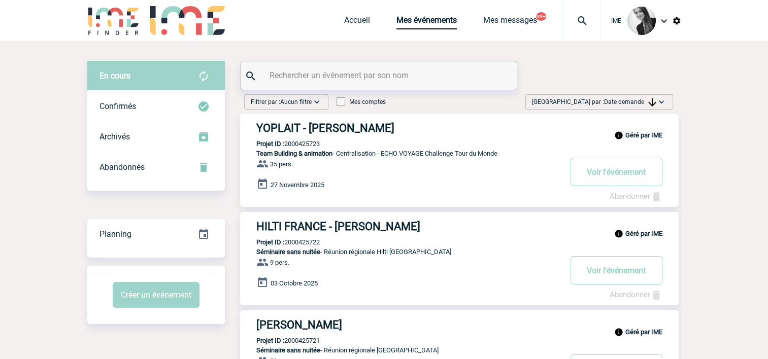
click at [618, 105] on span "Date demande" at bounding box center [630, 101] width 52 height 7
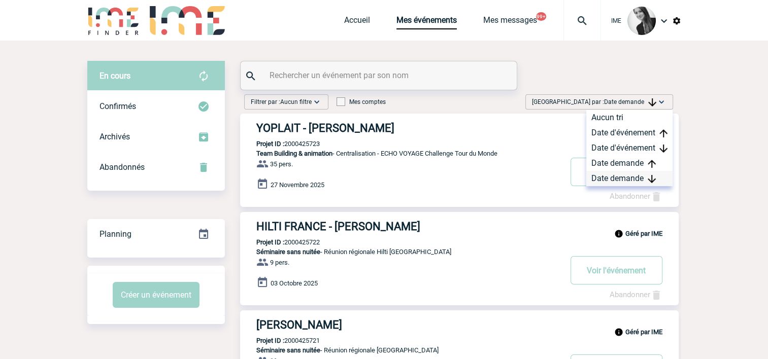
click at [625, 178] on div "Date demande" at bounding box center [629, 178] width 86 height 15
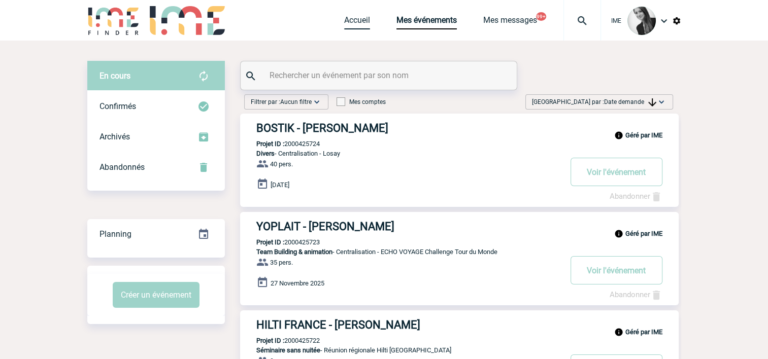
click at [356, 24] on link "Accueil" at bounding box center [357, 22] width 26 height 14
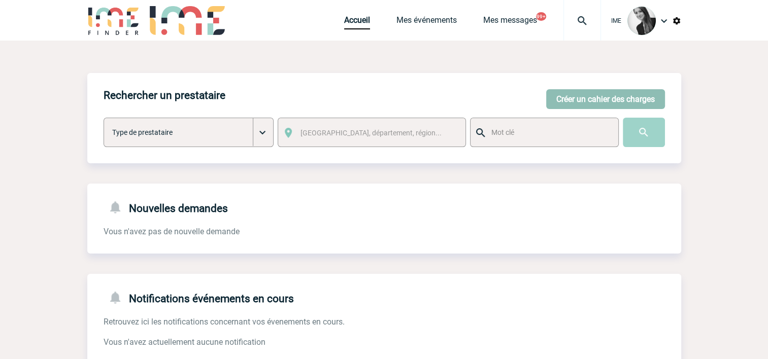
click at [625, 105] on button "Créer un cahier des charges" at bounding box center [605, 99] width 119 height 20
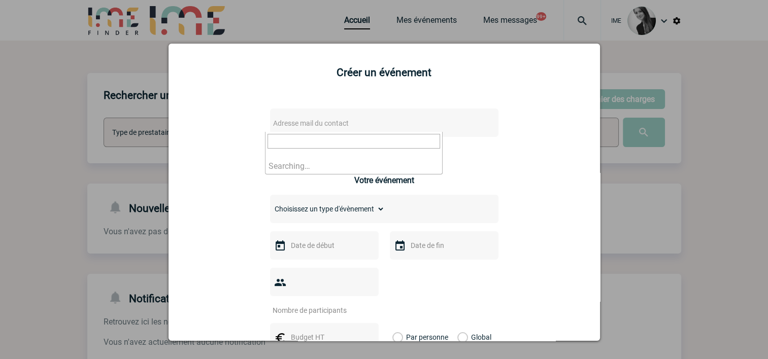
click at [302, 117] on span "Adresse mail du contact" at bounding box center [358, 123] width 178 height 14
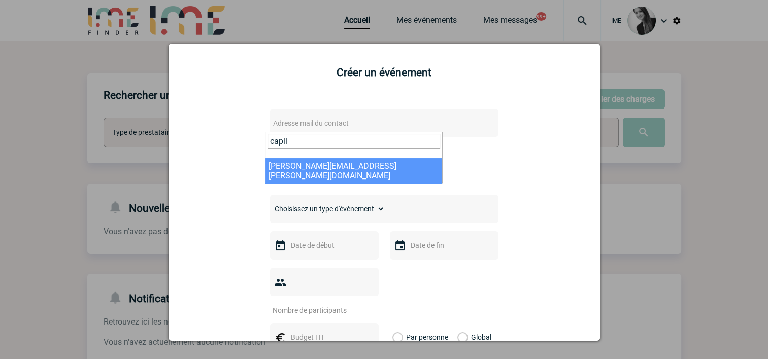
type input "capil"
select select "133019"
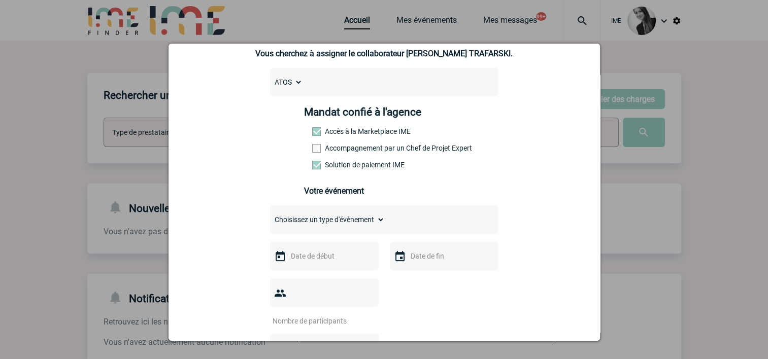
scroll to position [101, 0]
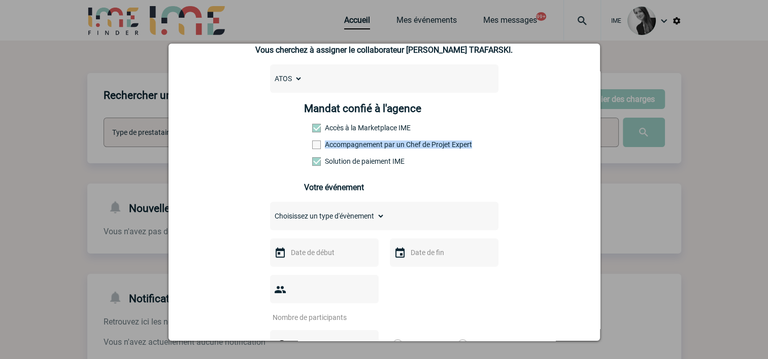
click at [309, 151] on div "Mandat confié à l'agence Accès à la Marketplace IME Accompagnement par un Chef …" at bounding box center [384, 138] width 160 height 71
click at [314, 230] on div "Choisissez un type d'évènement Séminaire avec nuitée Séminaire sans nuitée Repa…" at bounding box center [384, 216] width 228 height 28
drag, startPoint x: 332, startPoint y: 215, endPoint x: 331, endPoint y: 226, distance: 11.3
click at [332, 214] on select "Choisissez un type d'évènement Séminaire avec nuitée Séminaire sans nuitée Repa…" at bounding box center [327, 216] width 115 height 14
select select "1"
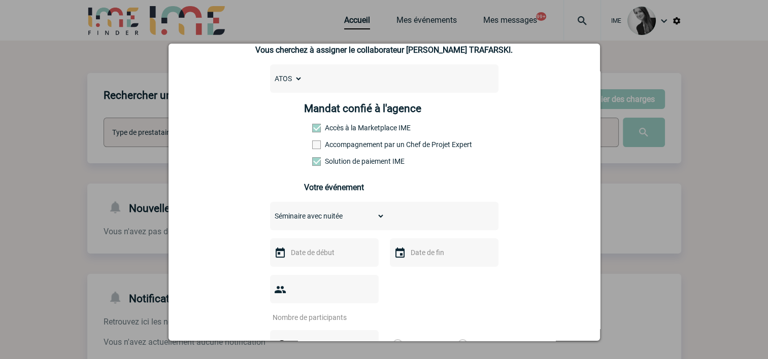
click at [270, 212] on select "Choisissez un type d'évènement Séminaire avec nuitée Séminaire sans nuitée Repa…" at bounding box center [327, 216] width 115 height 14
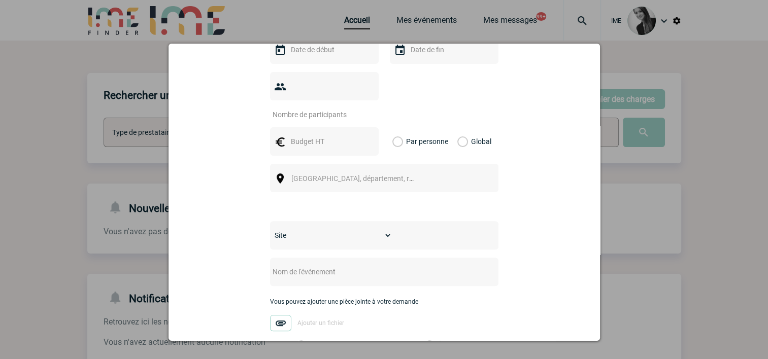
scroll to position [254, 0]
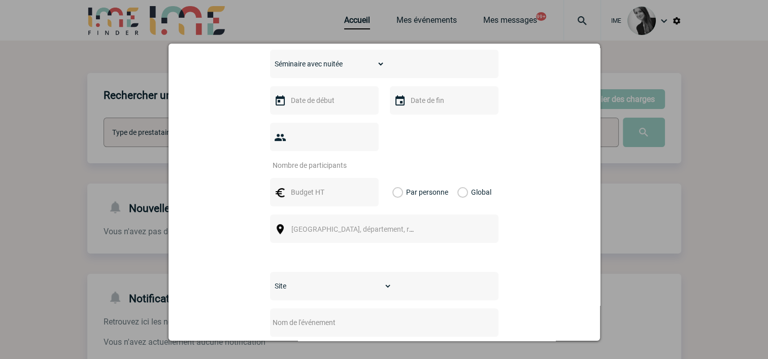
click at [310, 159] on input "number" at bounding box center [317, 165] width 95 height 13
type input "350"
click at [310, 186] on input "text" at bounding box center [323, 192] width 70 height 13
type input "1"
drag, startPoint x: 299, startPoint y: 177, endPoint x: 304, endPoint y: 180, distance: 5.5
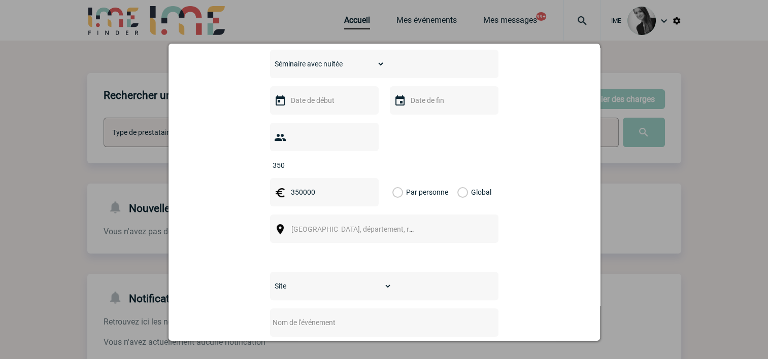
click at [300, 186] on input "350000" at bounding box center [323, 192] width 70 height 13
type input "350000"
drag, startPoint x: 462, startPoint y: 175, endPoint x: 453, endPoint y: 181, distance: 10.6
click at [461, 178] on label "Global" at bounding box center [460, 192] width 7 height 28
click at [0, 0] on input "Global" at bounding box center [0, 0] width 0 height 0
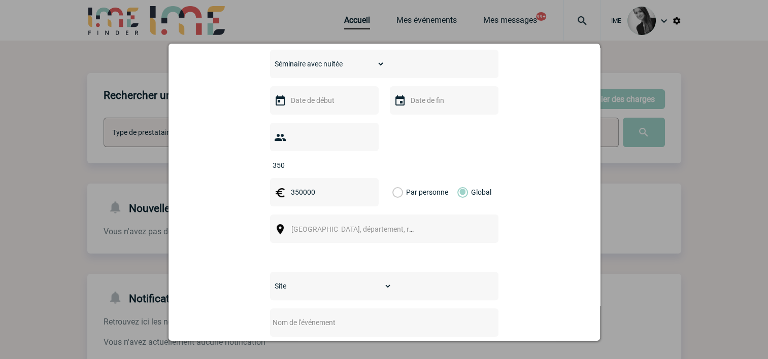
click at [363, 225] on span "[GEOGRAPHIC_DATA], département, région..." at bounding box center [361, 229] width 141 height 8
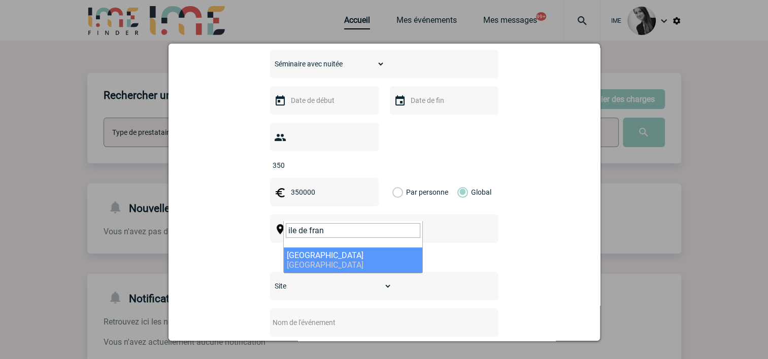
type input "ile de fran"
select select "2"
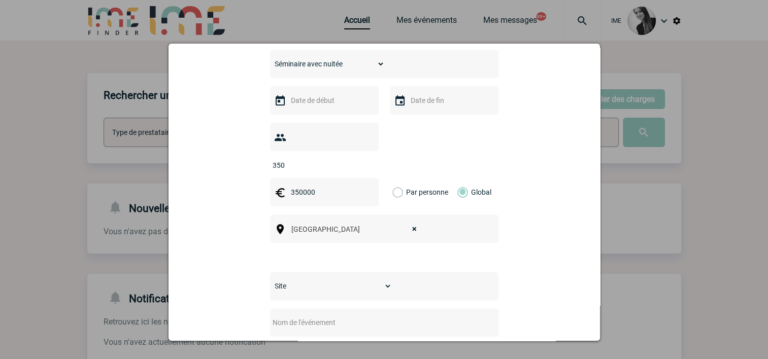
click at [334, 279] on select "Site AMESYS CONSEIL MONTPELLIER INFOGERANCE SAS SPAIN SAU" at bounding box center [331, 286] width 122 height 14
click at [220, 269] on div "[PERSON_NAME][EMAIL_ADDRESS][PERSON_NAME][DOMAIN_NAME] [PERSON_NAME][DOMAIN_NAM…" at bounding box center [384, 190] width 406 height 690
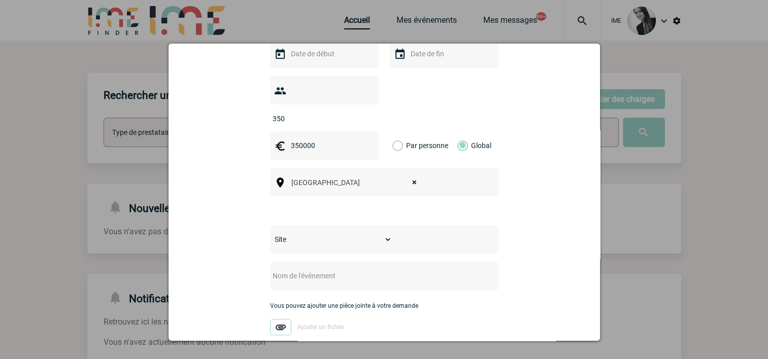
scroll to position [304, 0]
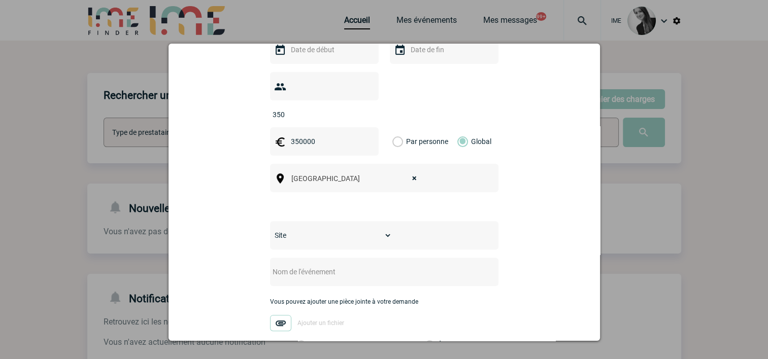
click at [306, 228] on select "Site AMESYS CONSEIL MONTPELLIER INFOGERANCE SAS SPAIN SAU" at bounding box center [331, 235] width 122 height 14
click at [219, 264] on div "[PERSON_NAME][EMAIL_ADDRESS][PERSON_NAME][DOMAIN_NAME] [PERSON_NAME][DOMAIN_NAM…" at bounding box center [384, 139] width 406 height 690
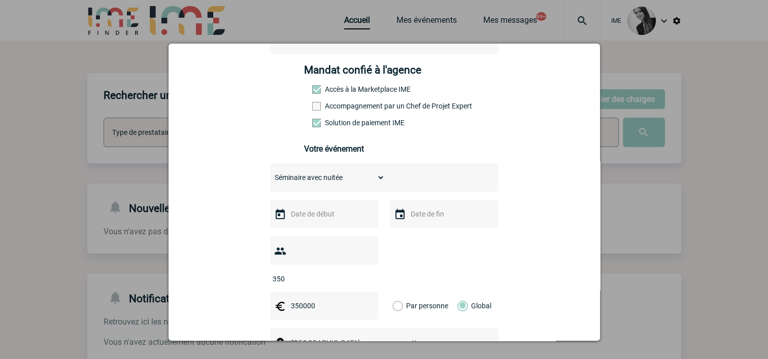
scroll to position [190, 0]
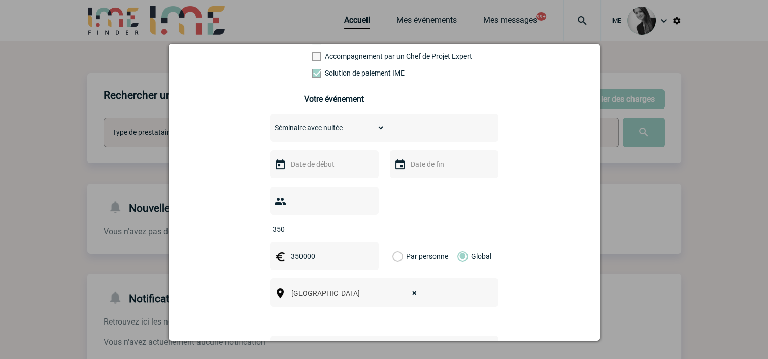
click at [315, 171] on input "text" at bounding box center [323, 164] width 70 height 13
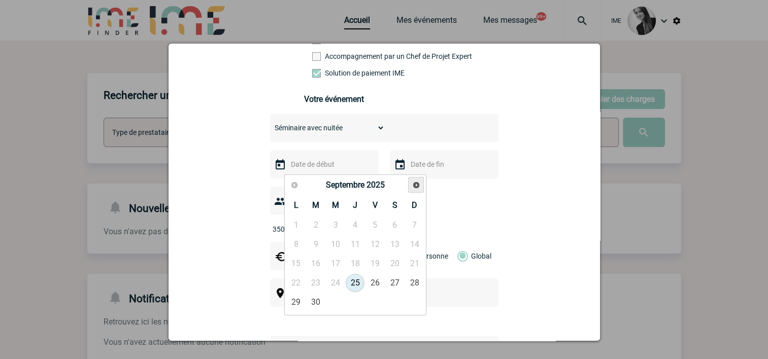
click at [416, 188] on span "Suivant" at bounding box center [416, 185] width 8 height 8
click at [415, 187] on span "Suivant" at bounding box center [416, 185] width 8 height 8
click at [414, 186] on span "Suivant" at bounding box center [416, 185] width 8 height 8
click at [356, 258] on link "12" at bounding box center [355, 264] width 19 height 18
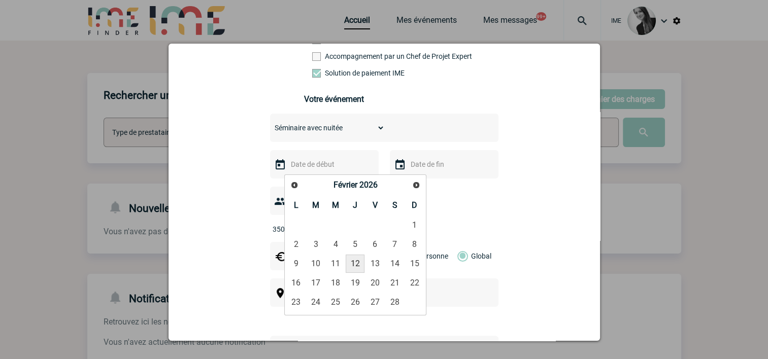
type input "[DATE]"
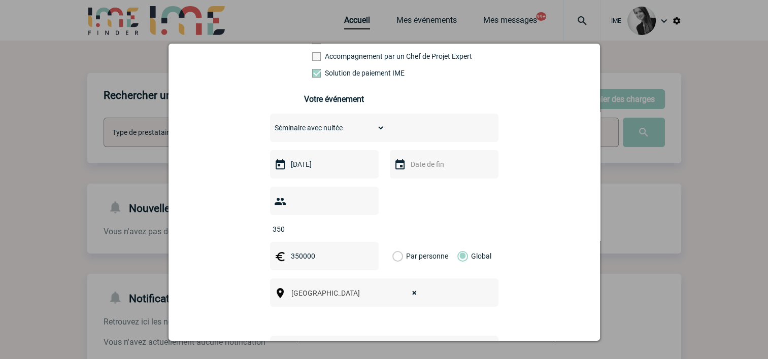
click at [428, 171] on input "text" at bounding box center [443, 164] width 70 height 13
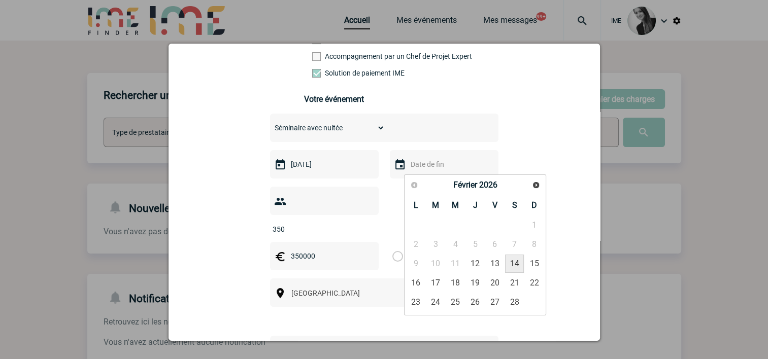
click at [518, 262] on link "14" at bounding box center [514, 264] width 19 height 18
type input "[DATE]"
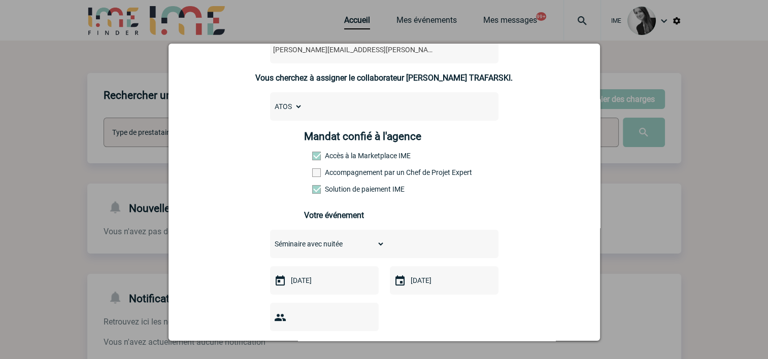
scroll to position [0, 0]
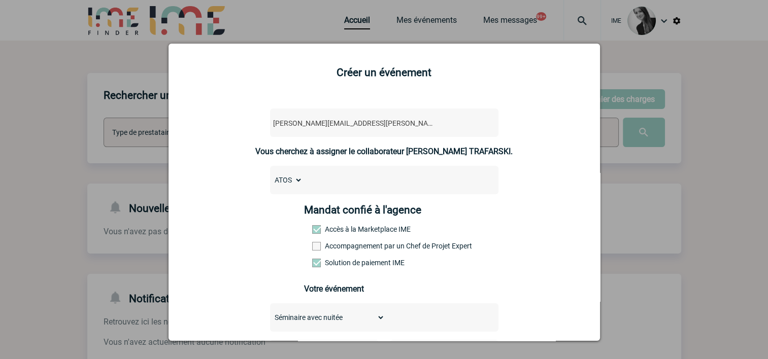
click at [317, 248] on label "Accompagnement par un Chef de Projet Expert" at bounding box center [334, 246] width 45 height 8
click at [0, 0] on input "Accompagnement par un Chef de Projet Expert" at bounding box center [0, 0] width 0 height 0
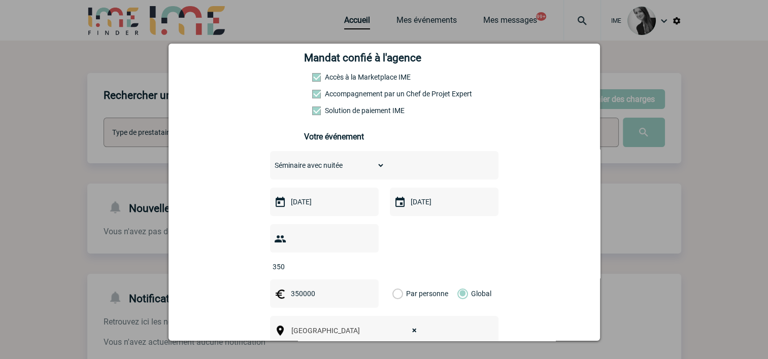
click at [298, 287] on input "350000" at bounding box center [323, 293] width 70 height 13
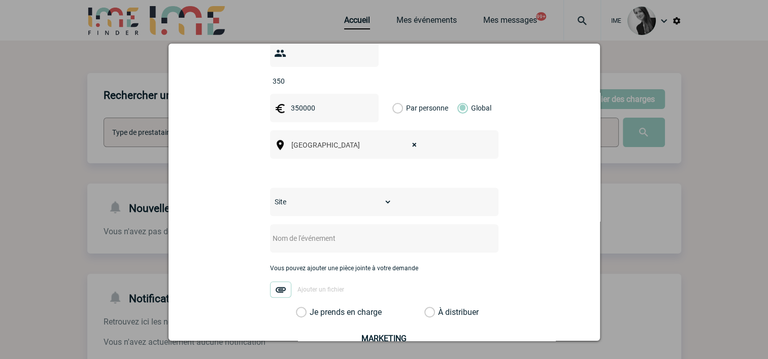
scroll to position [355, 0]
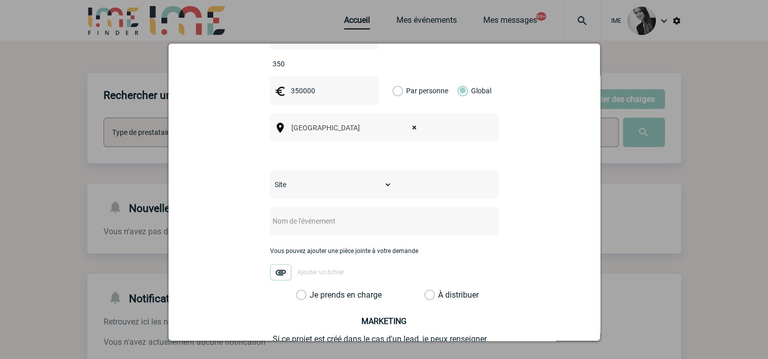
click at [343, 215] on input "text" at bounding box center [370, 221] width 201 height 13
click at [301, 214] on div at bounding box center [384, 221] width 228 height 28
click at [296, 215] on input "text" at bounding box center [370, 221] width 201 height 13
paste input "Evenement Corporate Atos"
type input "Evenement Corporate Atos"
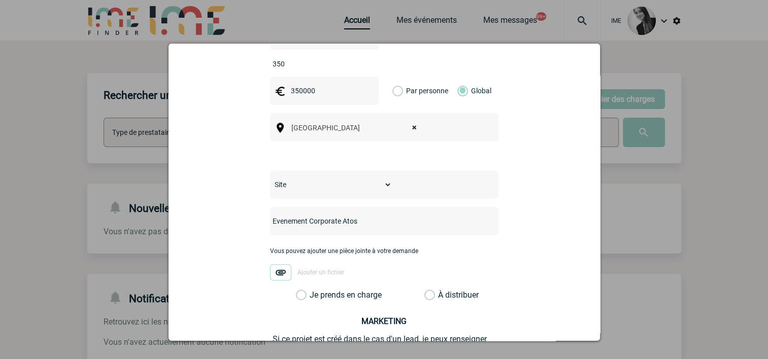
click at [239, 212] on div "[PERSON_NAME][EMAIL_ADDRESS][PERSON_NAME][DOMAIN_NAME] [PERSON_NAME][DOMAIN_NAM…" at bounding box center [384, 89] width 406 height 690
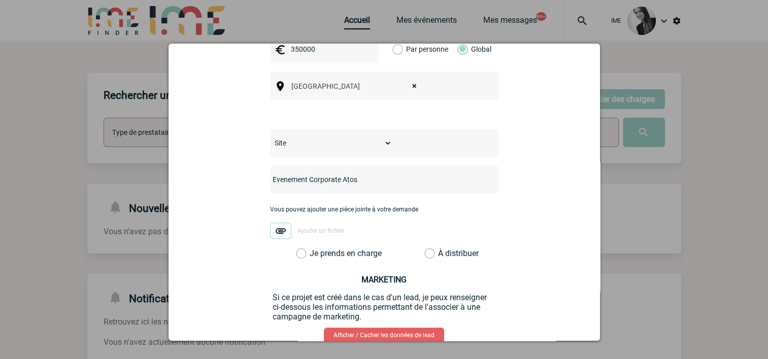
scroll to position [448, 0]
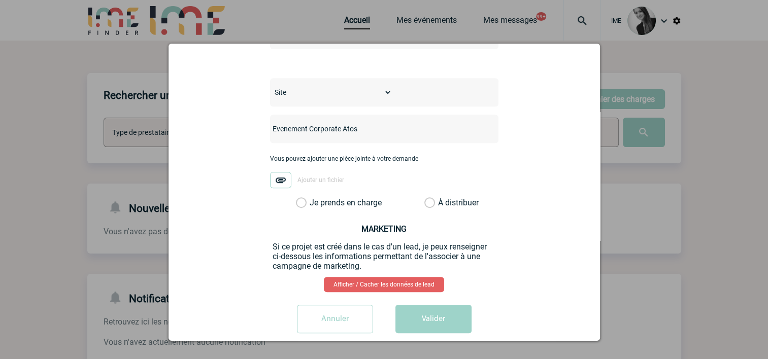
click at [312, 198] on label "Je prends en charge" at bounding box center [304, 203] width 17 height 10
click at [0, 0] on input "Je prends en charge" at bounding box center [0, 0] width 0 height 0
click at [438, 311] on button "Valider" at bounding box center [433, 319] width 76 height 28
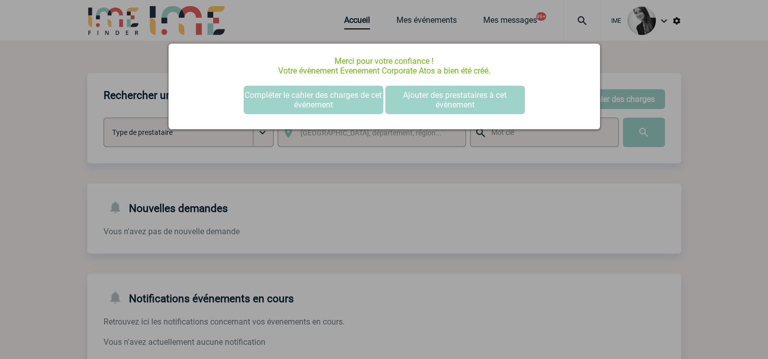
click at [364, 185] on div at bounding box center [384, 179] width 768 height 359
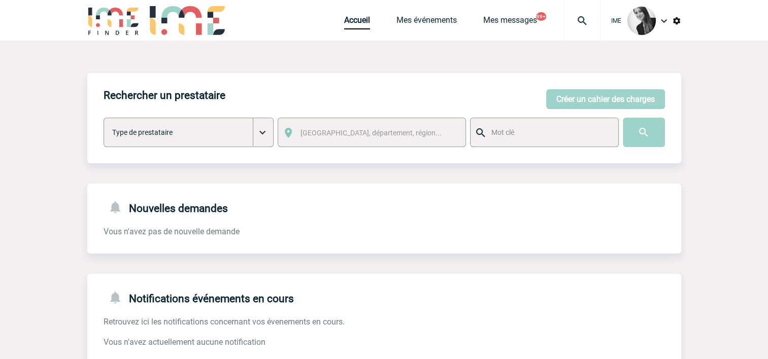
click at [432, 14] on div "Accueil Mes événements Mes messages 99+ Projet, client Projet, client" at bounding box center [472, 20] width 257 height 41
drag, startPoint x: 430, startPoint y: 19, endPoint x: 432, endPoint y: 32, distance: 13.3
click at [430, 20] on link "Mes événements" at bounding box center [426, 22] width 60 height 14
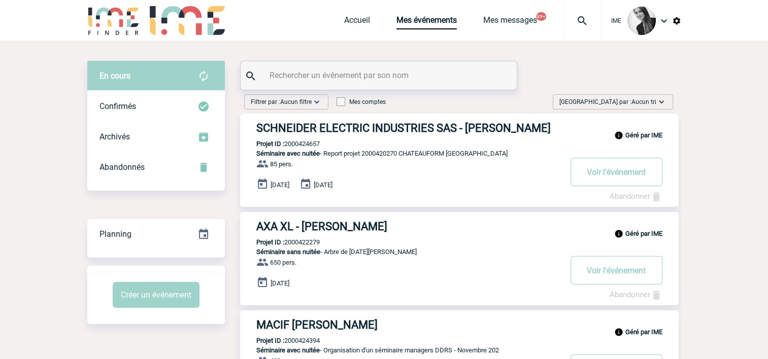
drag, startPoint x: 645, startPoint y: 93, endPoint x: 646, endPoint y: 107, distance: 13.7
click at [658, 101] on img at bounding box center [661, 102] width 10 height 10
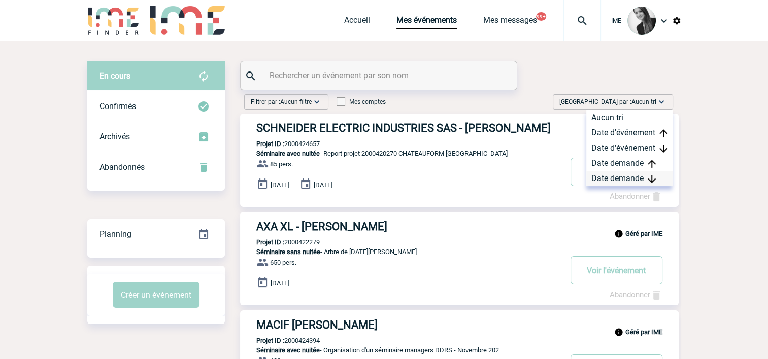
click at [627, 177] on div "Date demande" at bounding box center [629, 178] width 86 height 15
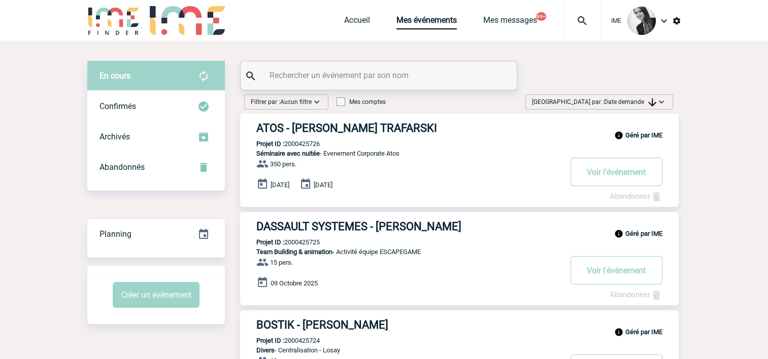
click at [641, 105] on span "Date demande" at bounding box center [630, 101] width 52 height 7
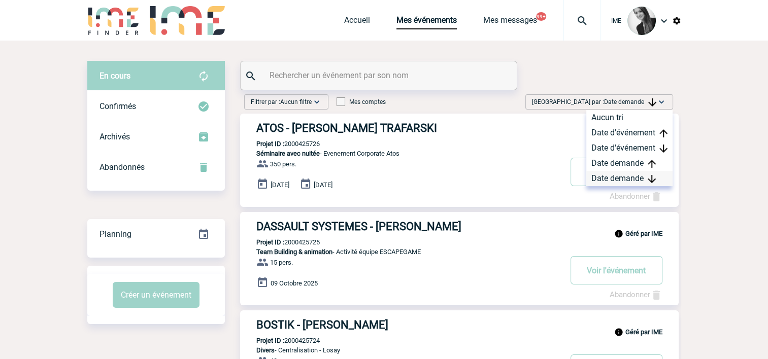
click at [624, 180] on div "Date demande" at bounding box center [629, 178] width 86 height 15
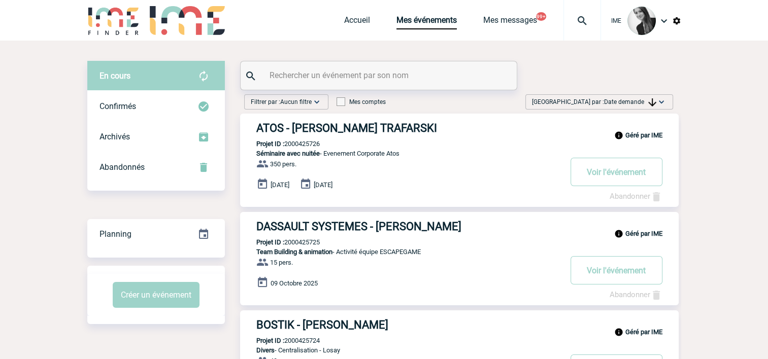
drag, startPoint x: 330, startPoint y: 142, endPoint x: 287, endPoint y: 144, distance: 43.7
click at [287, 144] on div "Géré par IME ATOS - Anne-Marie CAPILLA TRAFARSKI Projet ID : 2000425726 Séminai…" at bounding box center [459, 160] width 438 height 93
copy p "2000425726"
drag, startPoint x: 640, startPoint y: 100, endPoint x: 627, endPoint y: 161, distance: 61.8
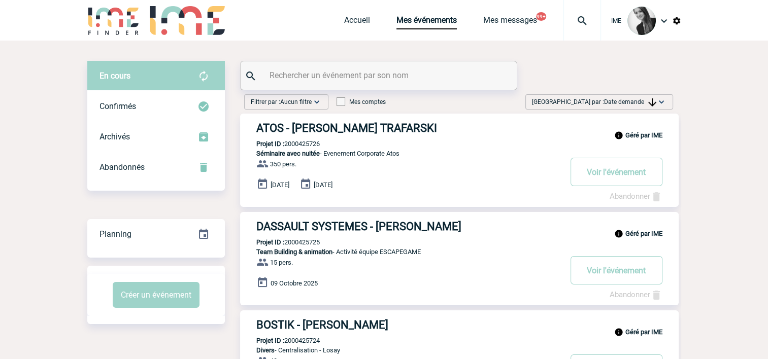
click at [640, 101] on span "Date demande" at bounding box center [630, 101] width 52 height 7
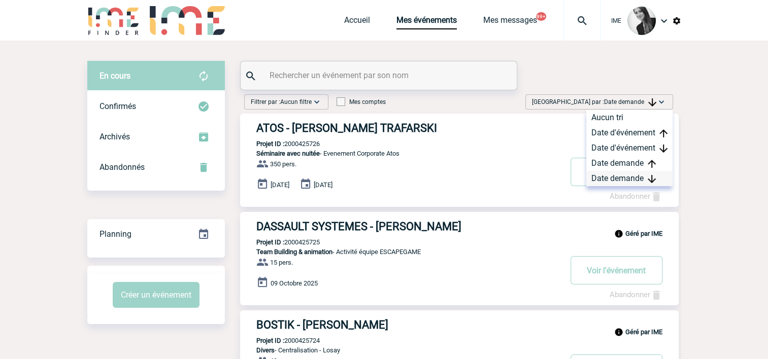
click at [615, 179] on div "Date demande" at bounding box center [629, 178] width 86 height 15
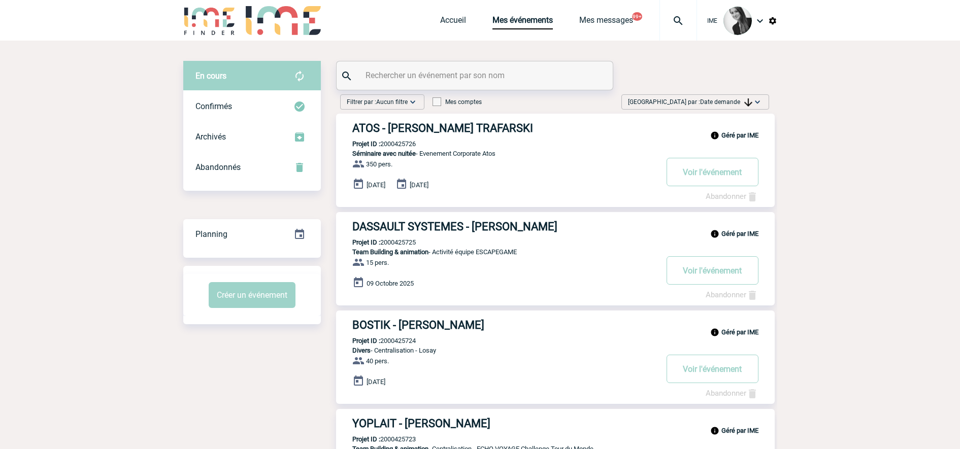
drag, startPoint x: 797, startPoint y: 190, endPoint x: 731, endPoint y: 81, distance: 127.9
click at [715, 105] on span "Date demande" at bounding box center [726, 101] width 52 height 7
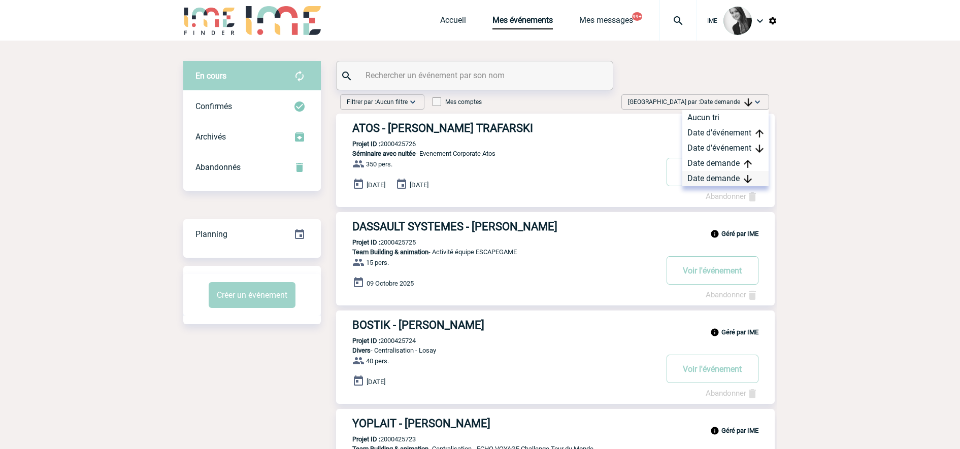
click at [729, 173] on div "Date demande" at bounding box center [725, 178] width 86 height 15
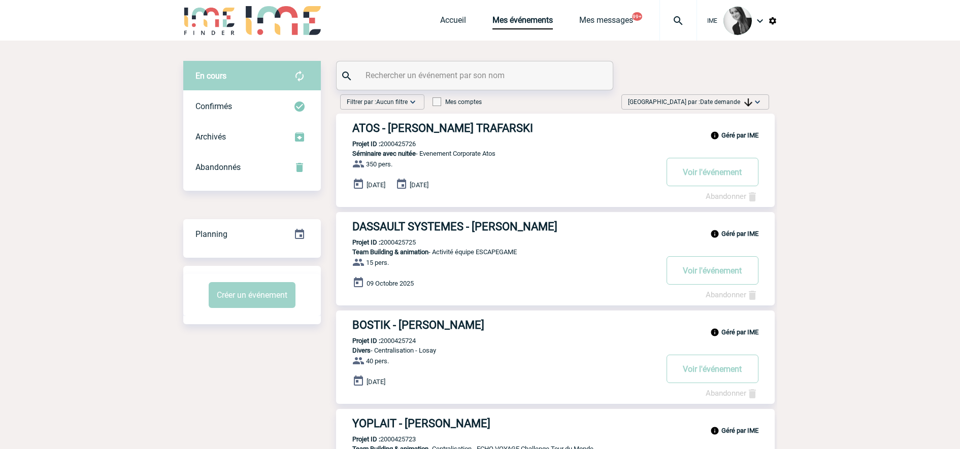
click at [707, 100] on span "Date demande" at bounding box center [726, 101] width 52 height 7
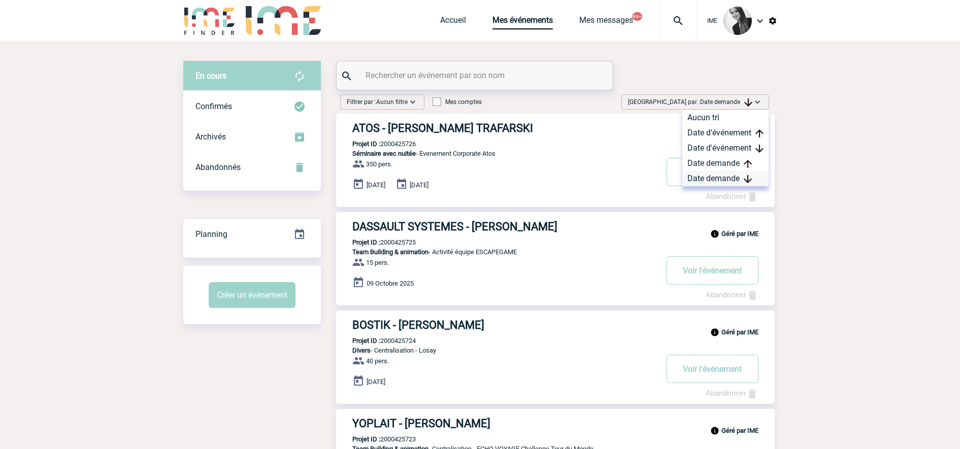
click at [708, 180] on div "Date demande" at bounding box center [725, 178] width 86 height 15
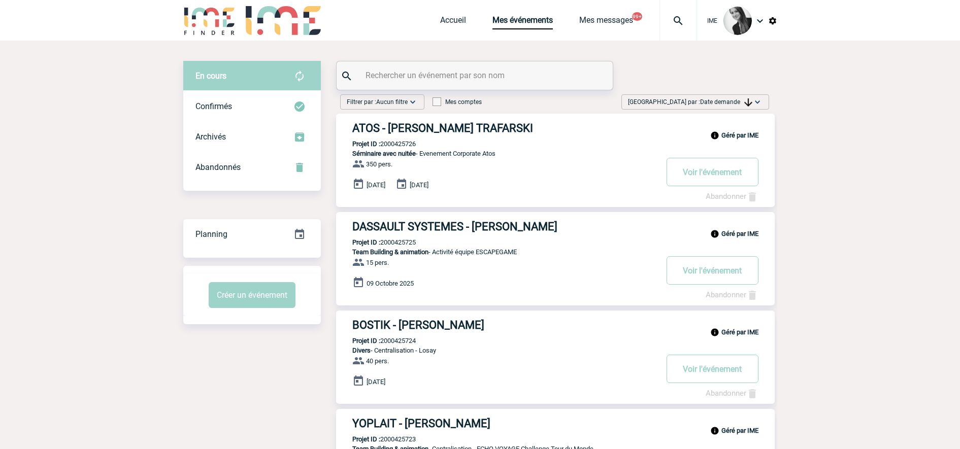
click at [709, 103] on span "Date demande" at bounding box center [726, 101] width 52 height 7
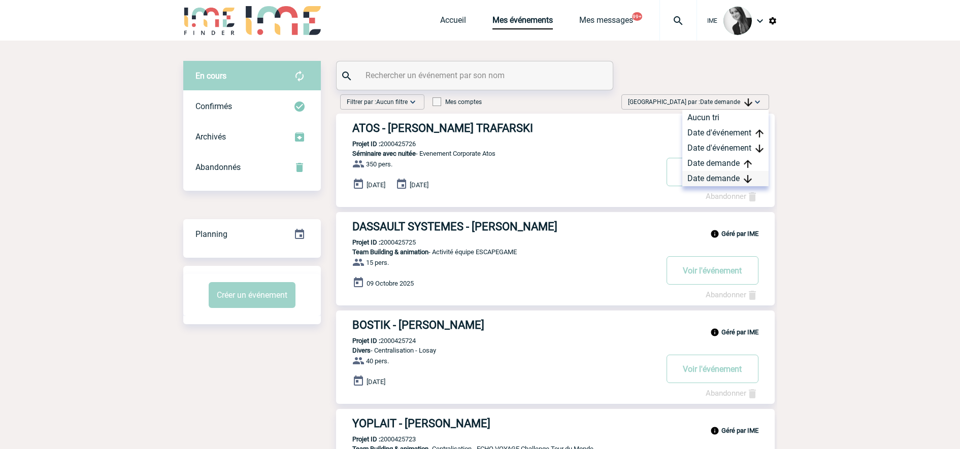
click at [712, 178] on div "Date demande" at bounding box center [725, 178] width 86 height 15
